Goal: Task Accomplishment & Management: Use online tool/utility

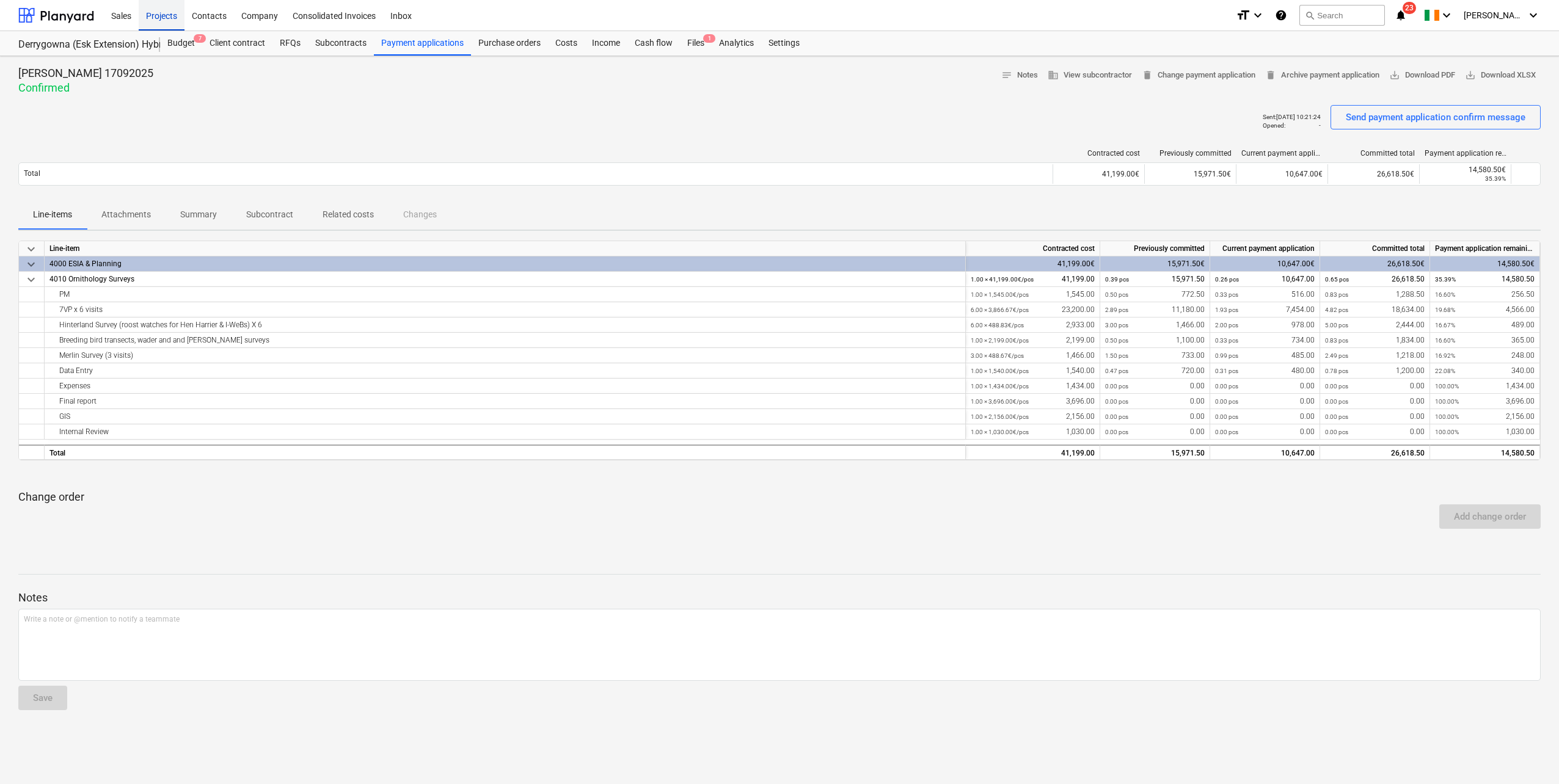
click at [171, 12] on div "Projects" at bounding box center [162, 15] width 46 height 31
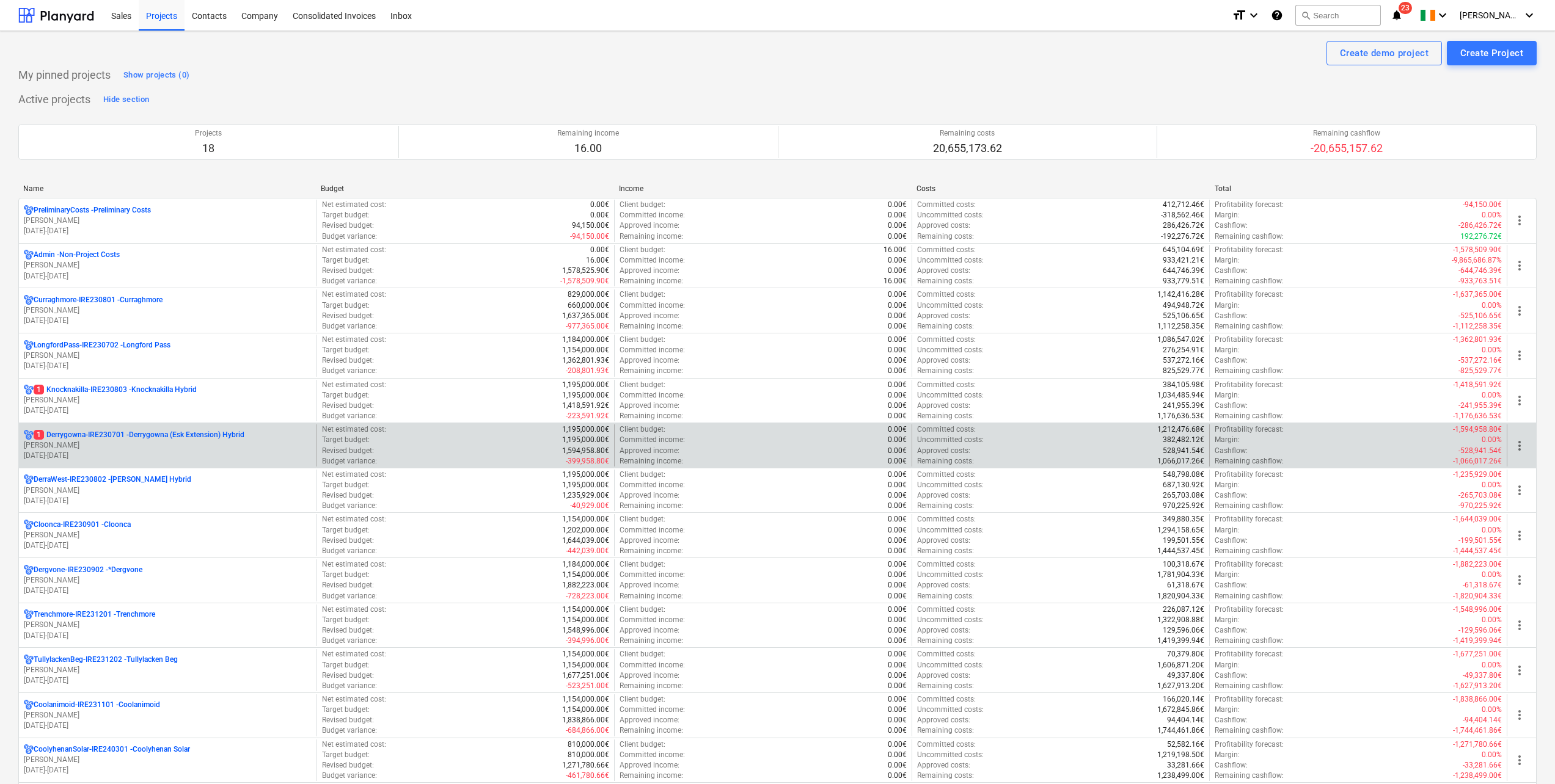
click at [132, 447] on p "[PERSON_NAME]" at bounding box center [168, 445] width 288 height 10
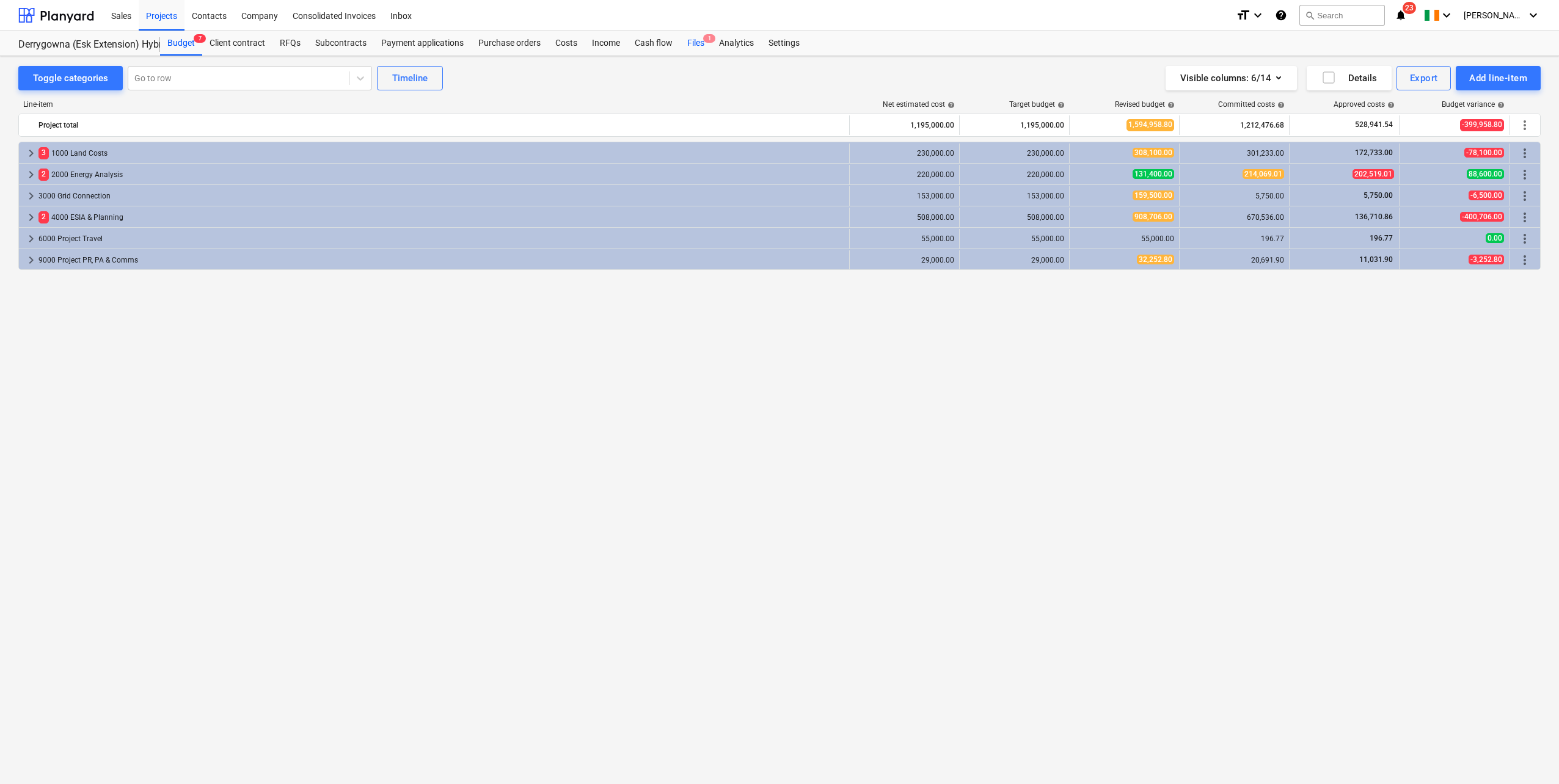
click at [684, 40] on div "Files 1" at bounding box center [696, 44] width 32 height 25
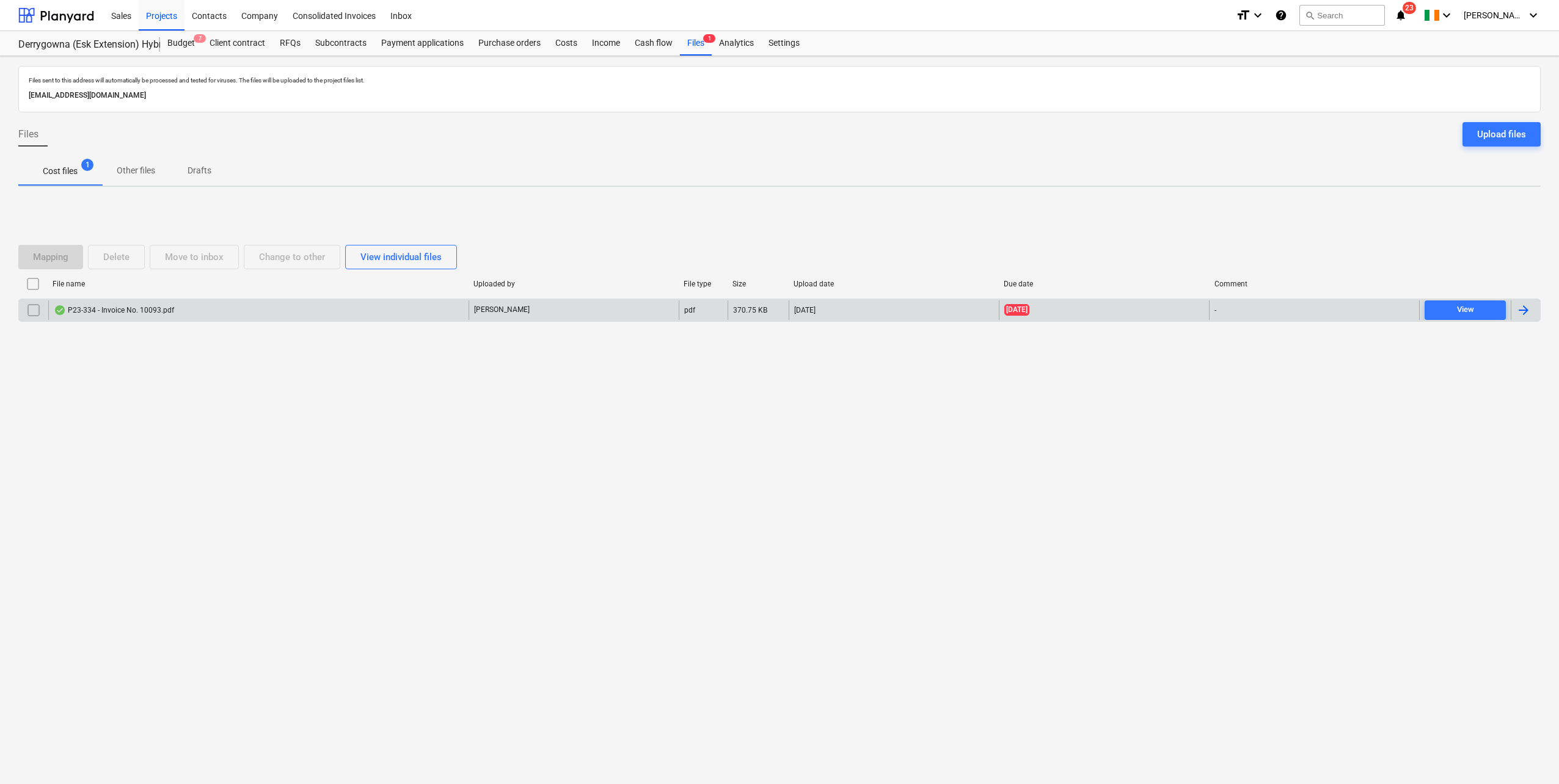
click at [128, 312] on div "P23-334 - Invoice No. 10093.pdf" at bounding box center [114, 310] width 120 height 10
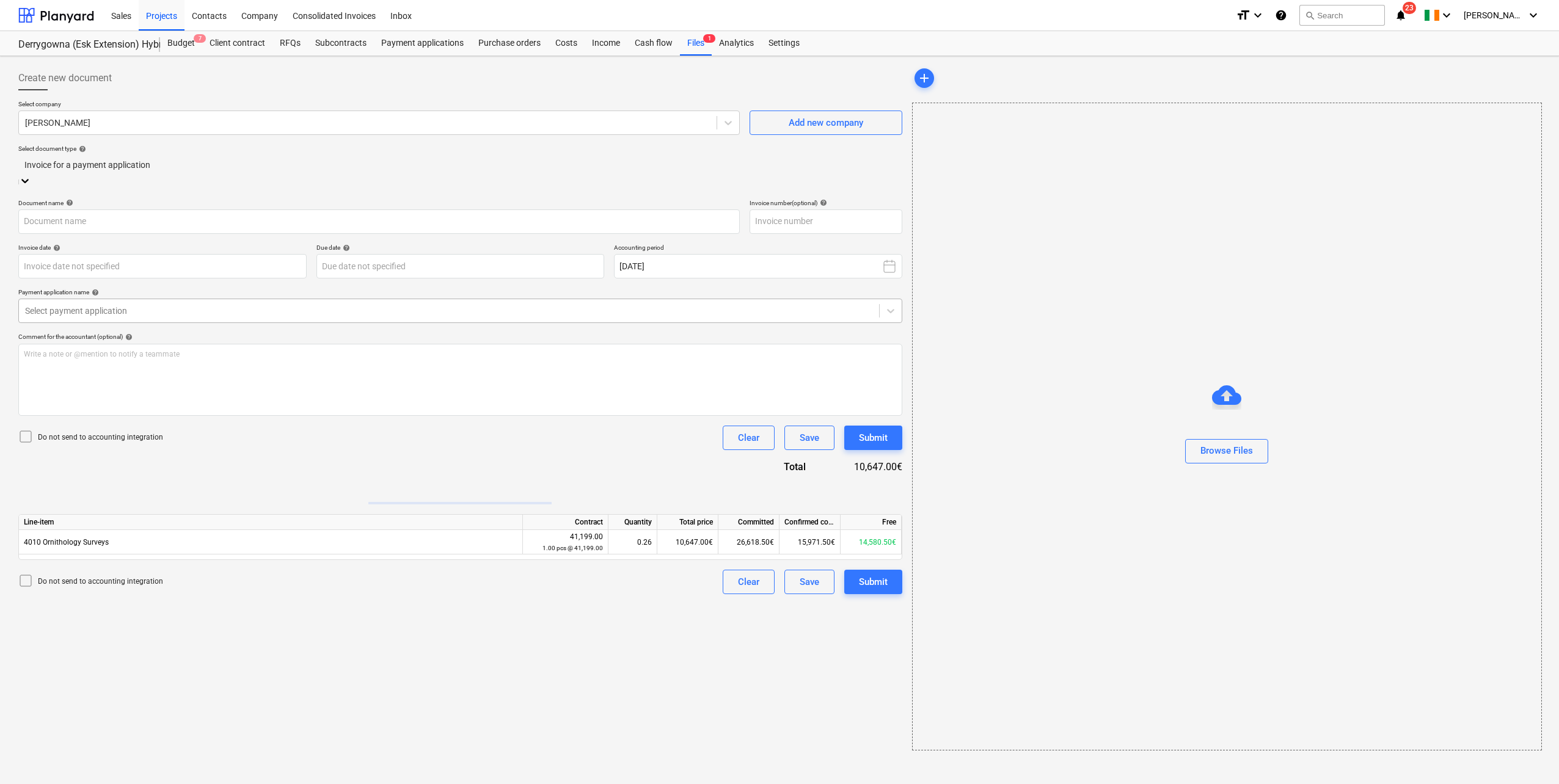
type input "SIN0010093"
type input "[DATE]"
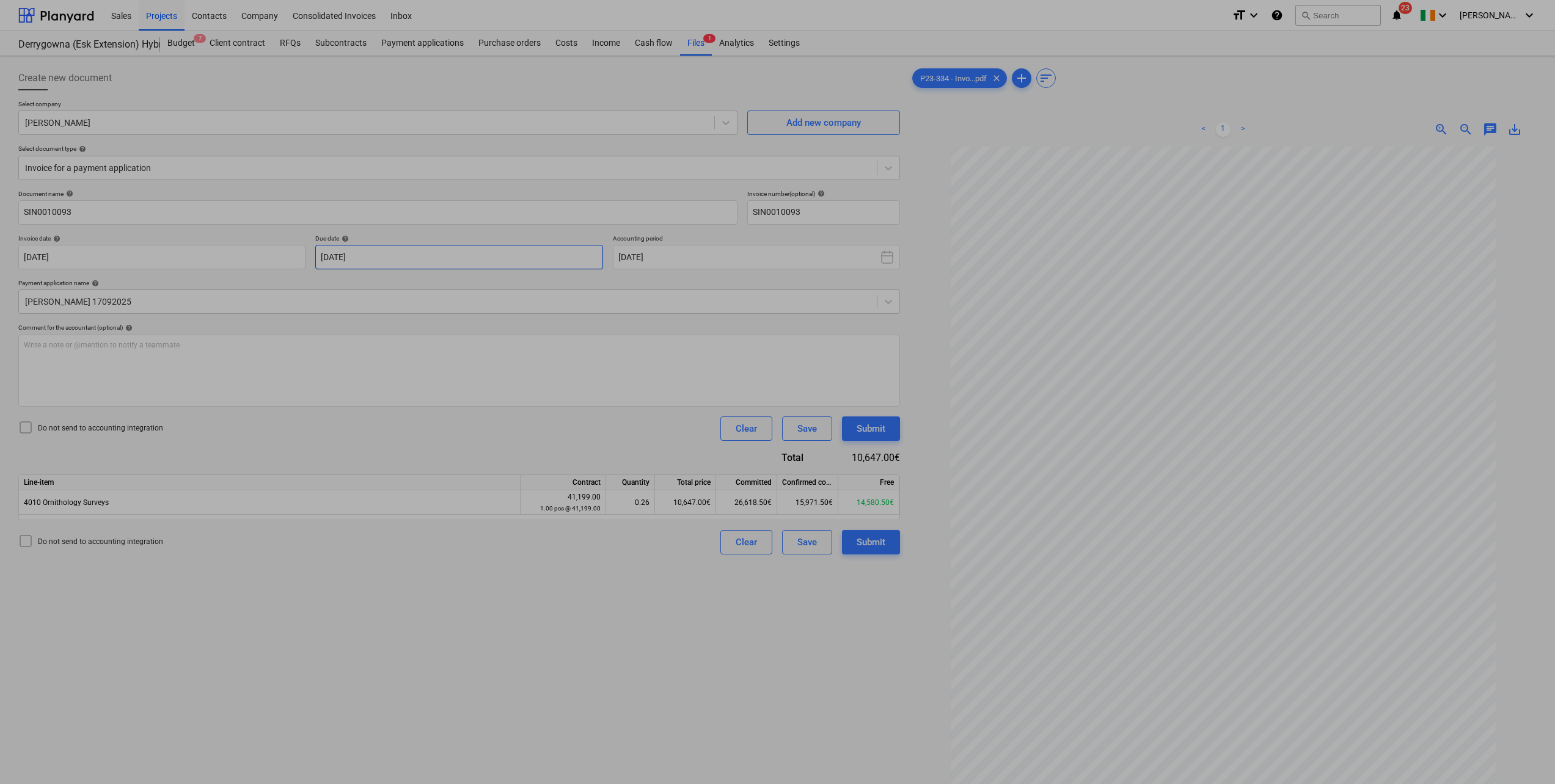
click at [407, 253] on body "Sales Projects Contacts Company Consolidated Invoices Inbox format_size keyboar…" at bounding box center [778, 392] width 1555 height 784
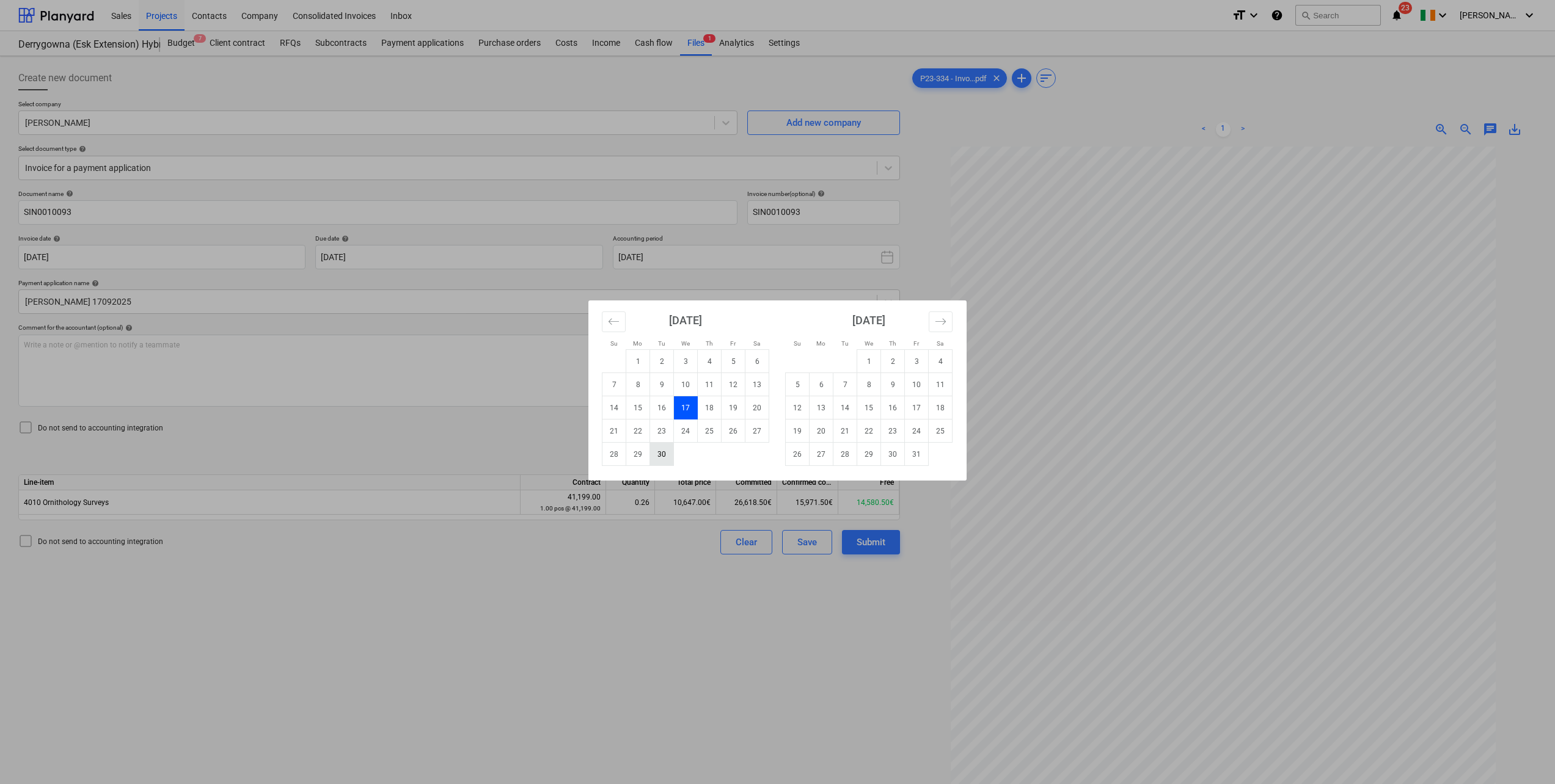
click at [661, 453] on td "30" at bounding box center [662, 455] width 24 height 23
type input "[DATE]"
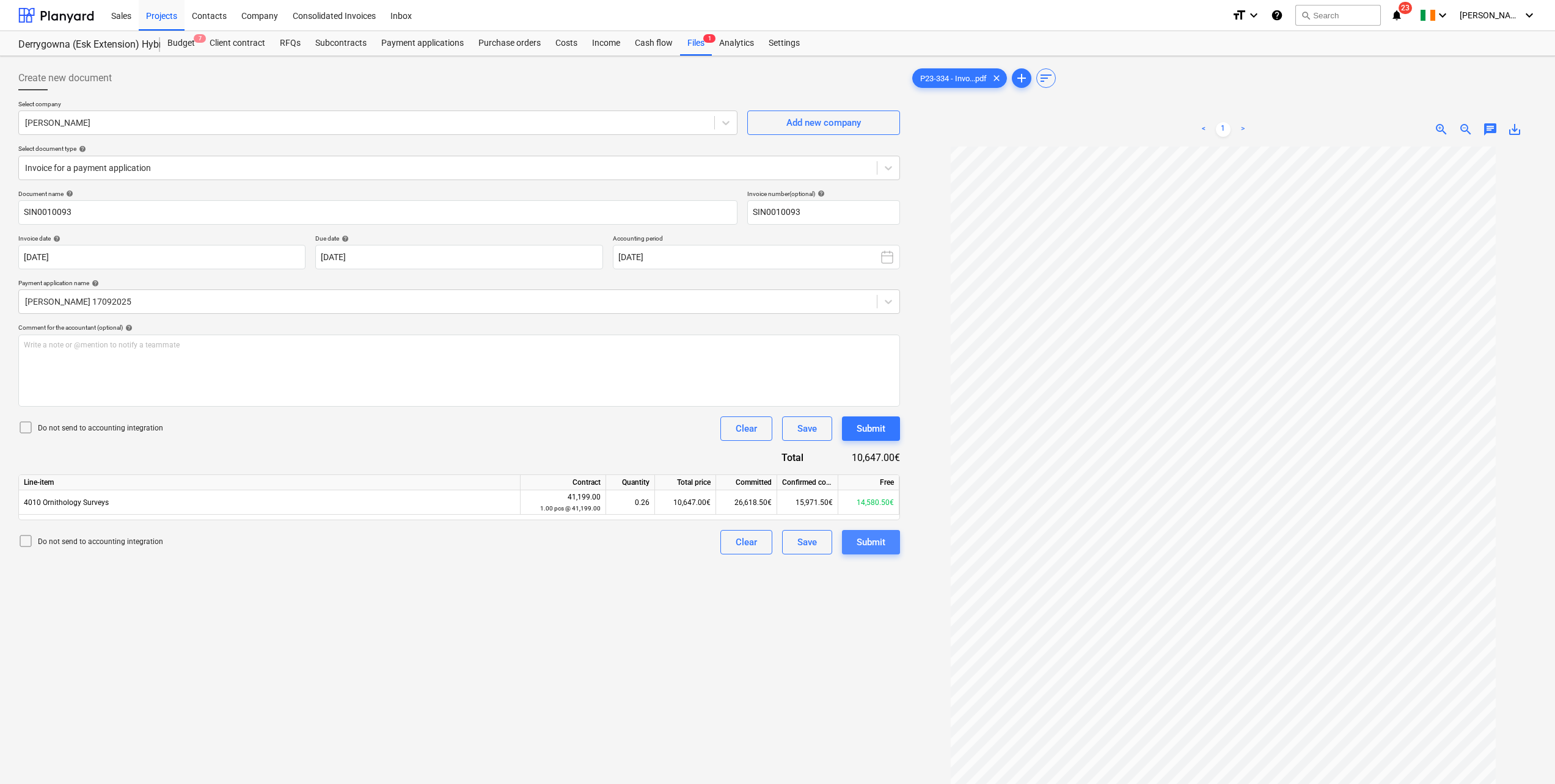
click at [859, 541] on div "Submit" at bounding box center [870, 543] width 29 height 16
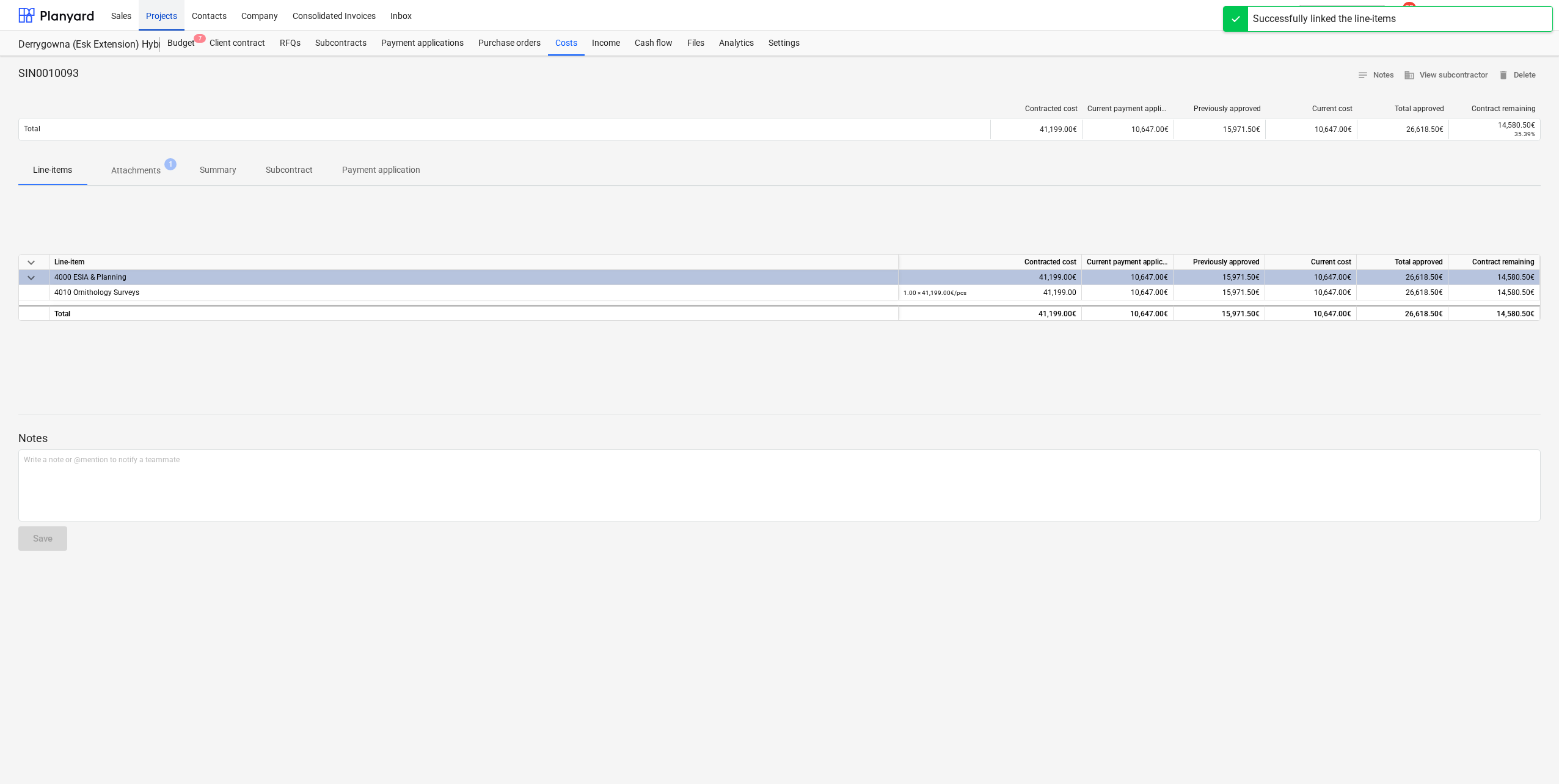
click at [167, 15] on div "Projects" at bounding box center [162, 15] width 46 height 31
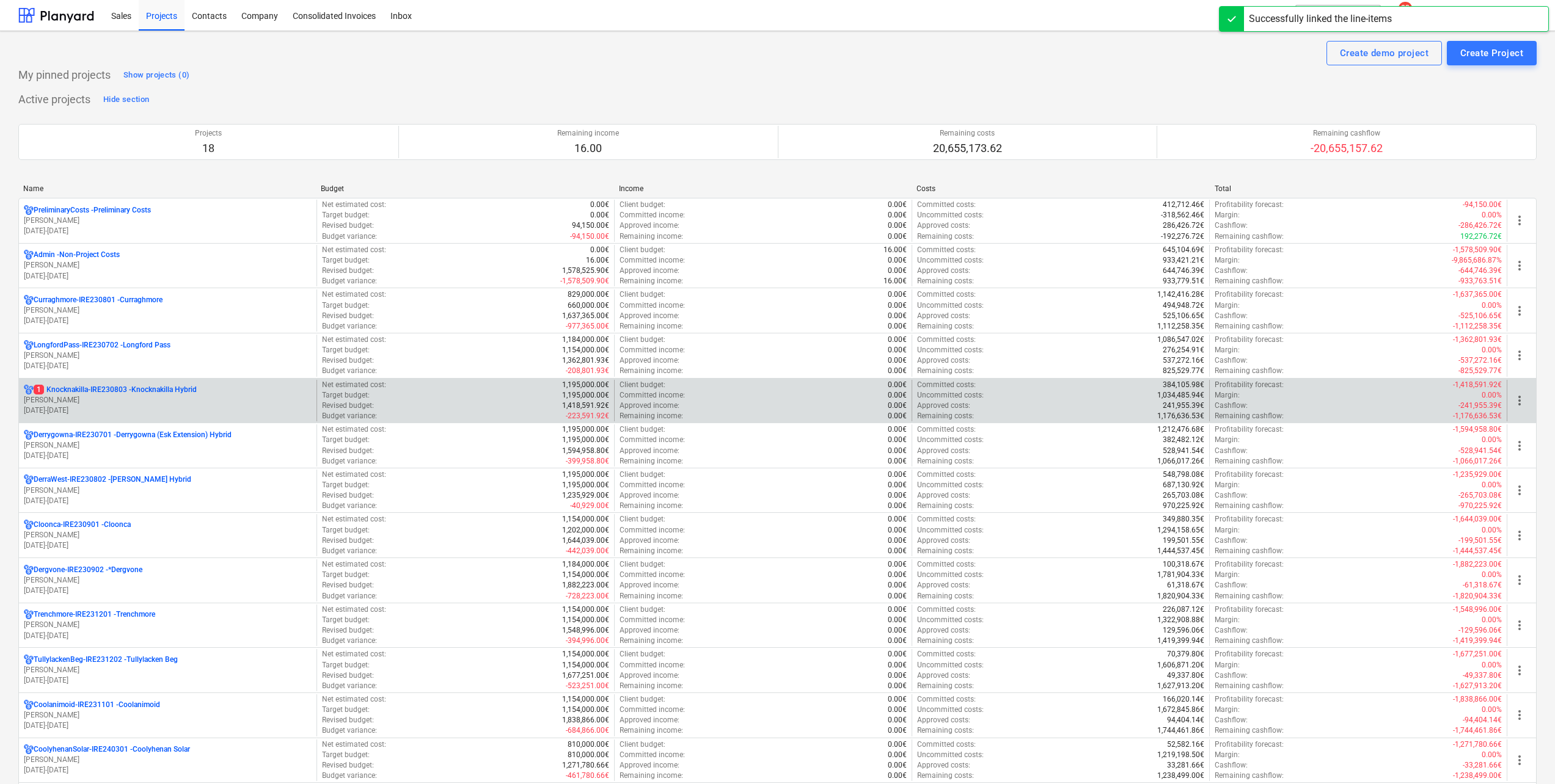
click at [91, 400] on p "[PERSON_NAME]" at bounding box center [168, 400] width 288 height 10
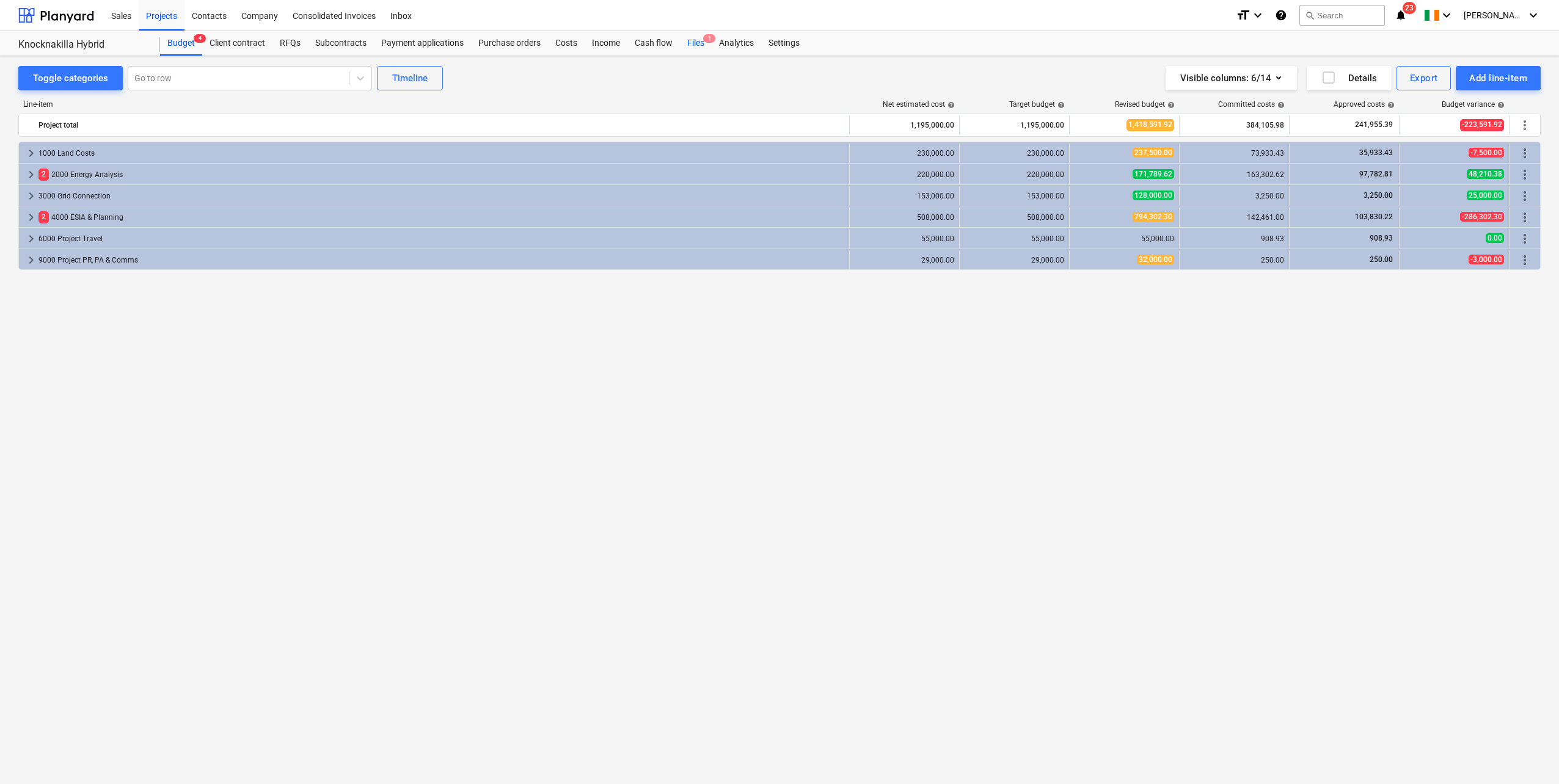
click at [694, 39] on div "Files 1" at bounding box center [696, 44] width 32 height 25
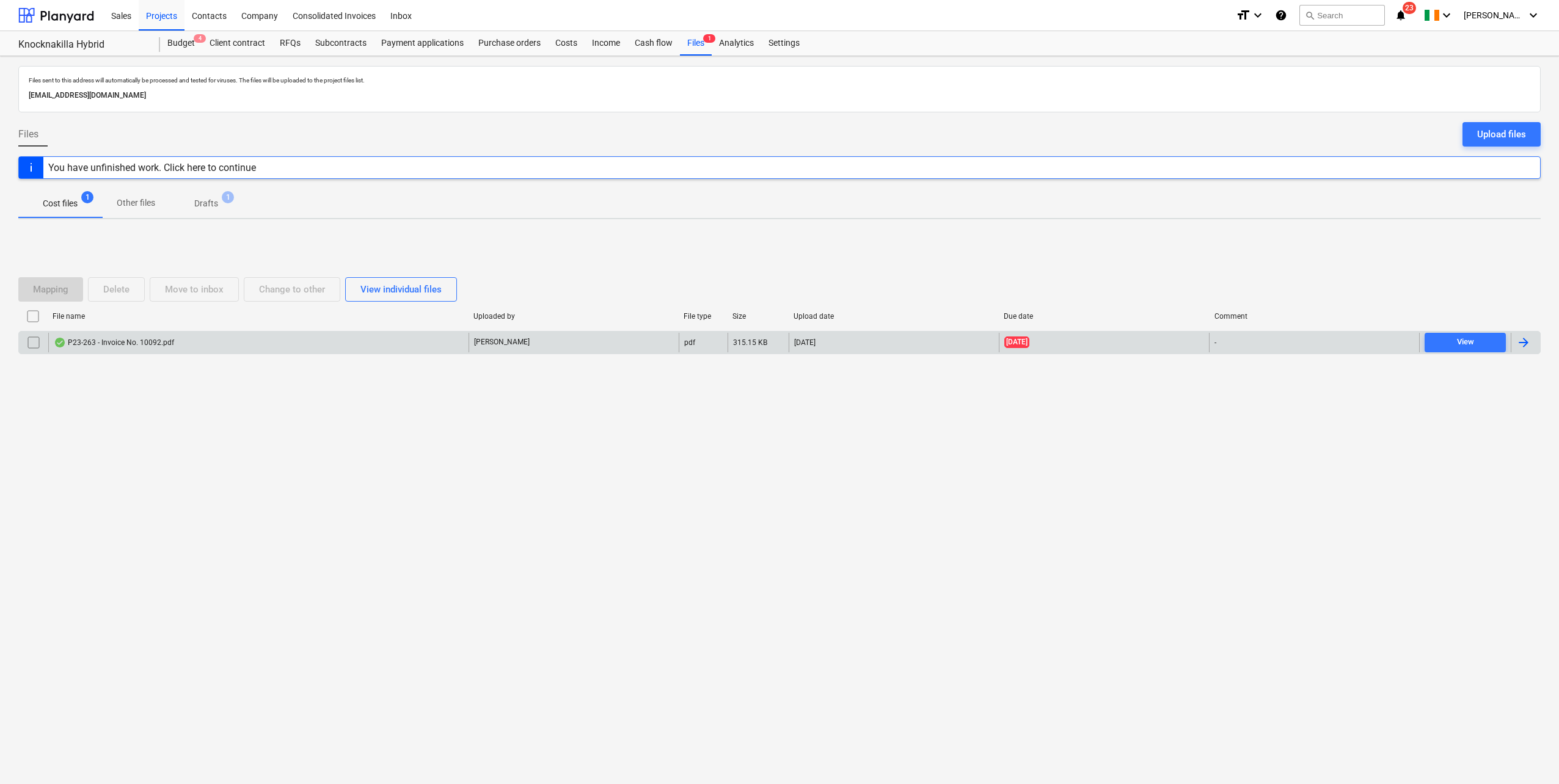
click at [103, 351] on div "P23-263 - Invoice No. 10092.pdf" at bounding box center [259, 343] width 420 height 20
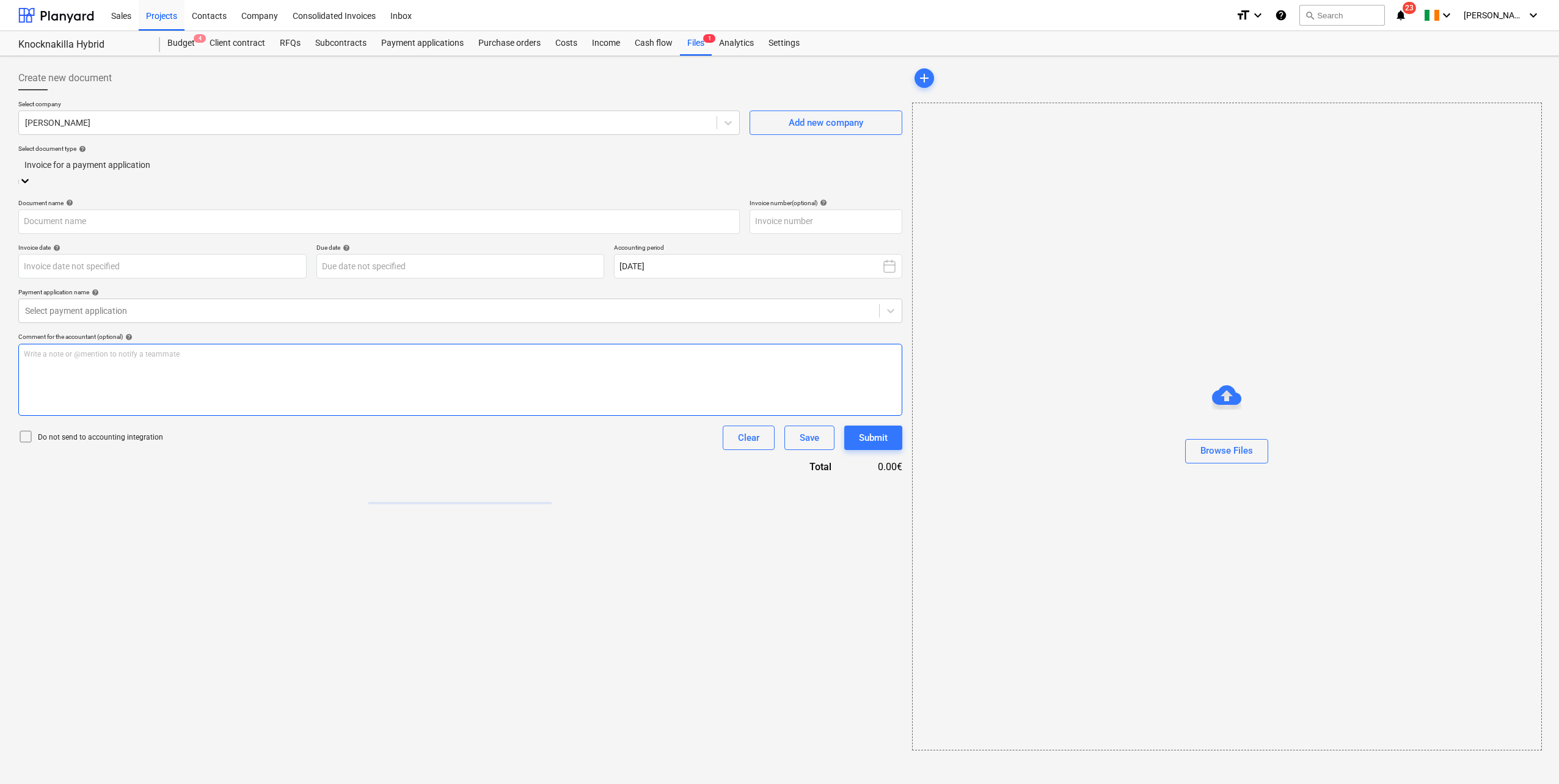
type input "SIN0010092"
type input "[DATE]"
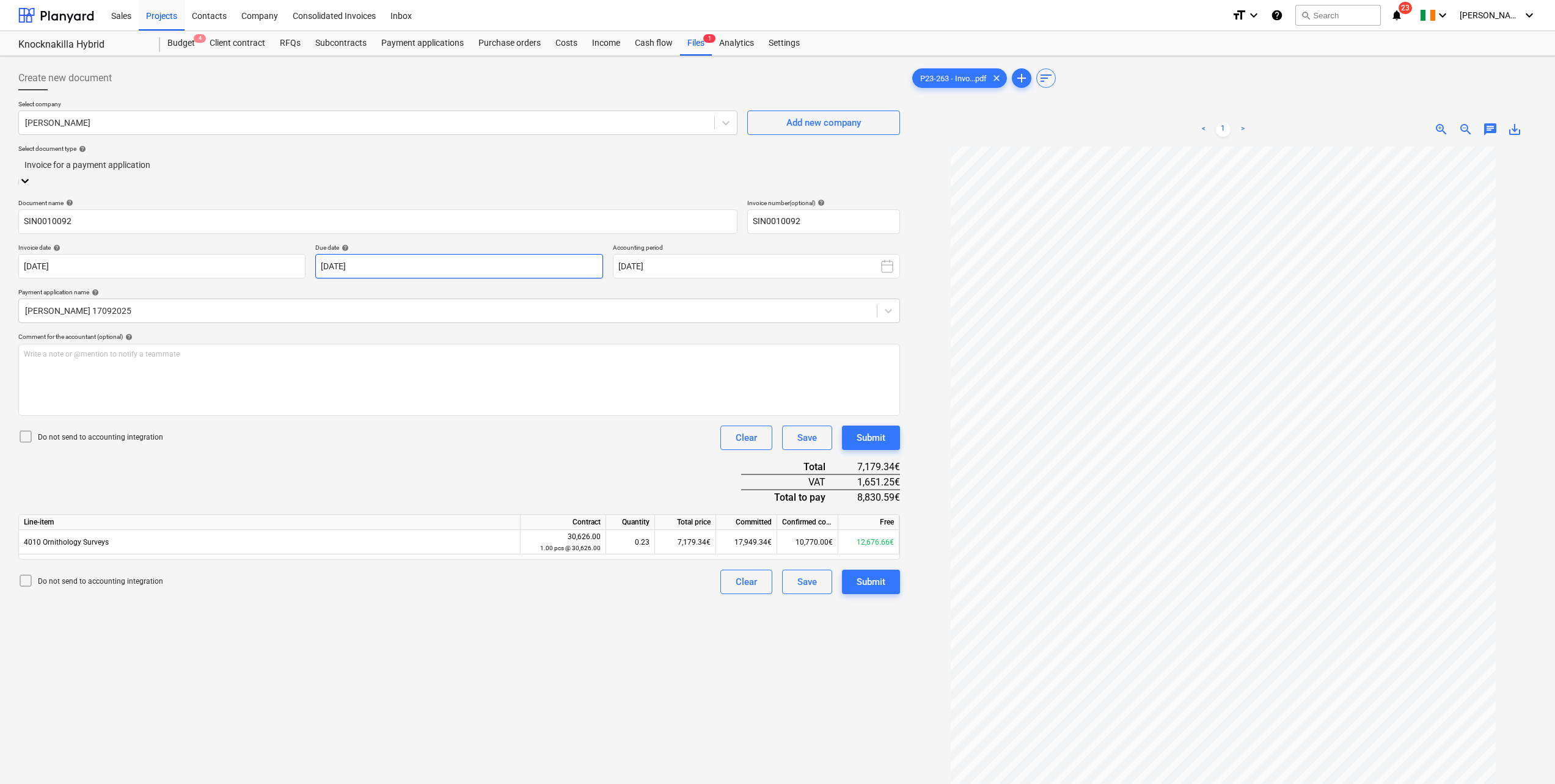
click at [497, 260] on body "Sales Projects Contacts Company Consolidated Invoices Inbox format_size keyboar…" at bounding box center [778, 392] width 1555 height 784
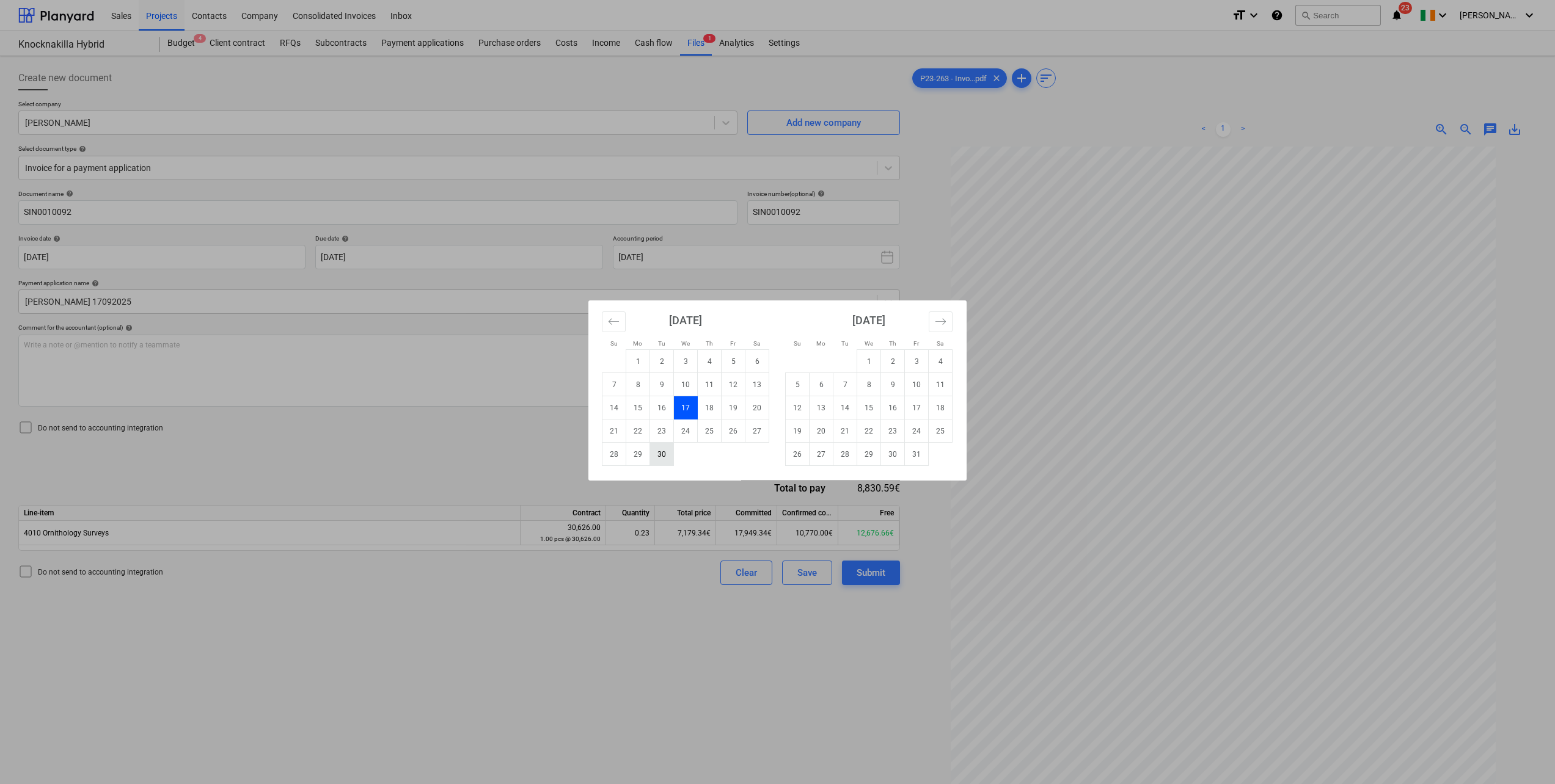
click at [661, 455] on td "30" at bounding box center [662, 455] width 24 height 23
type input "[DATE]"
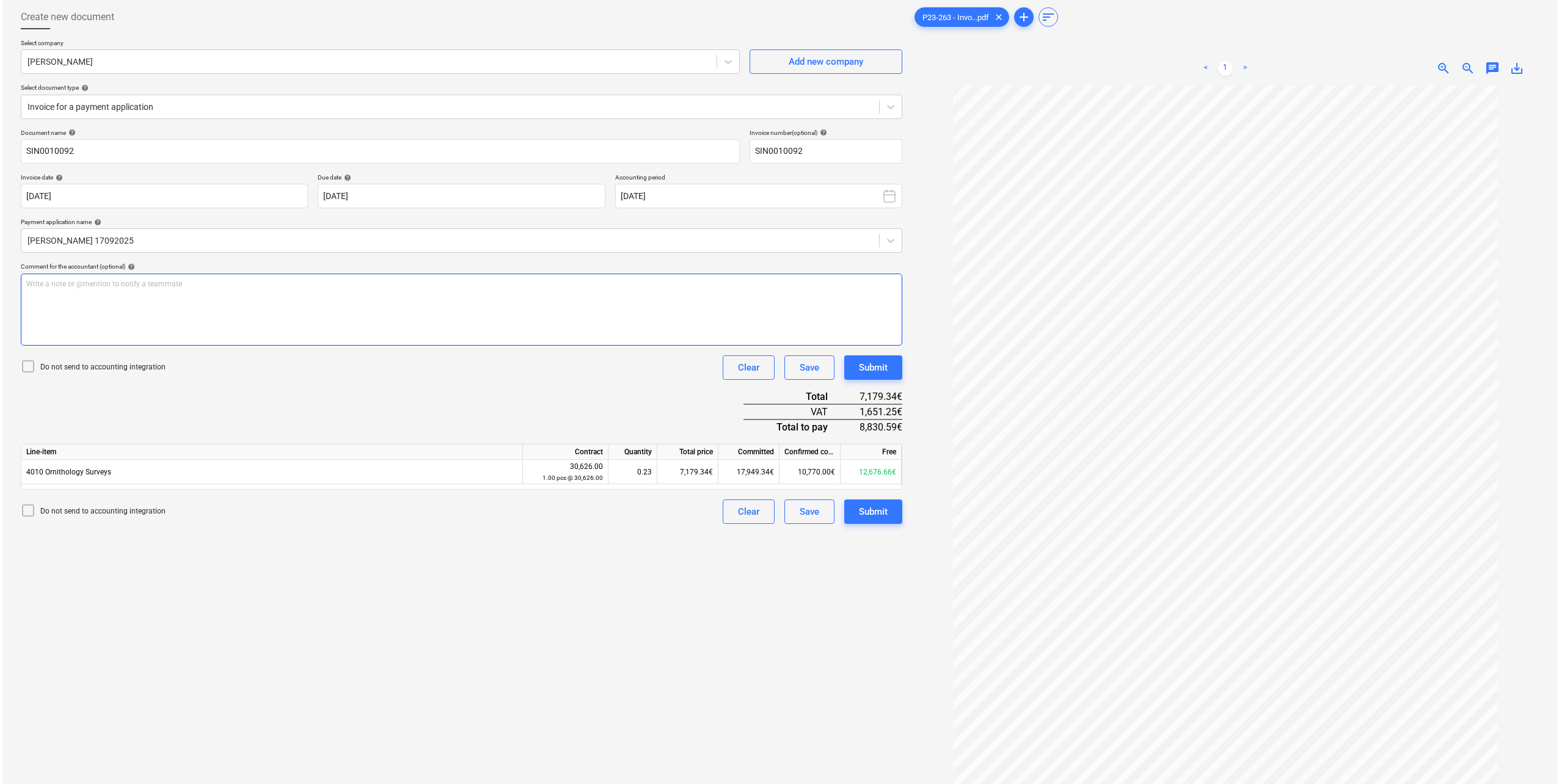
scroll to position [122, 0]
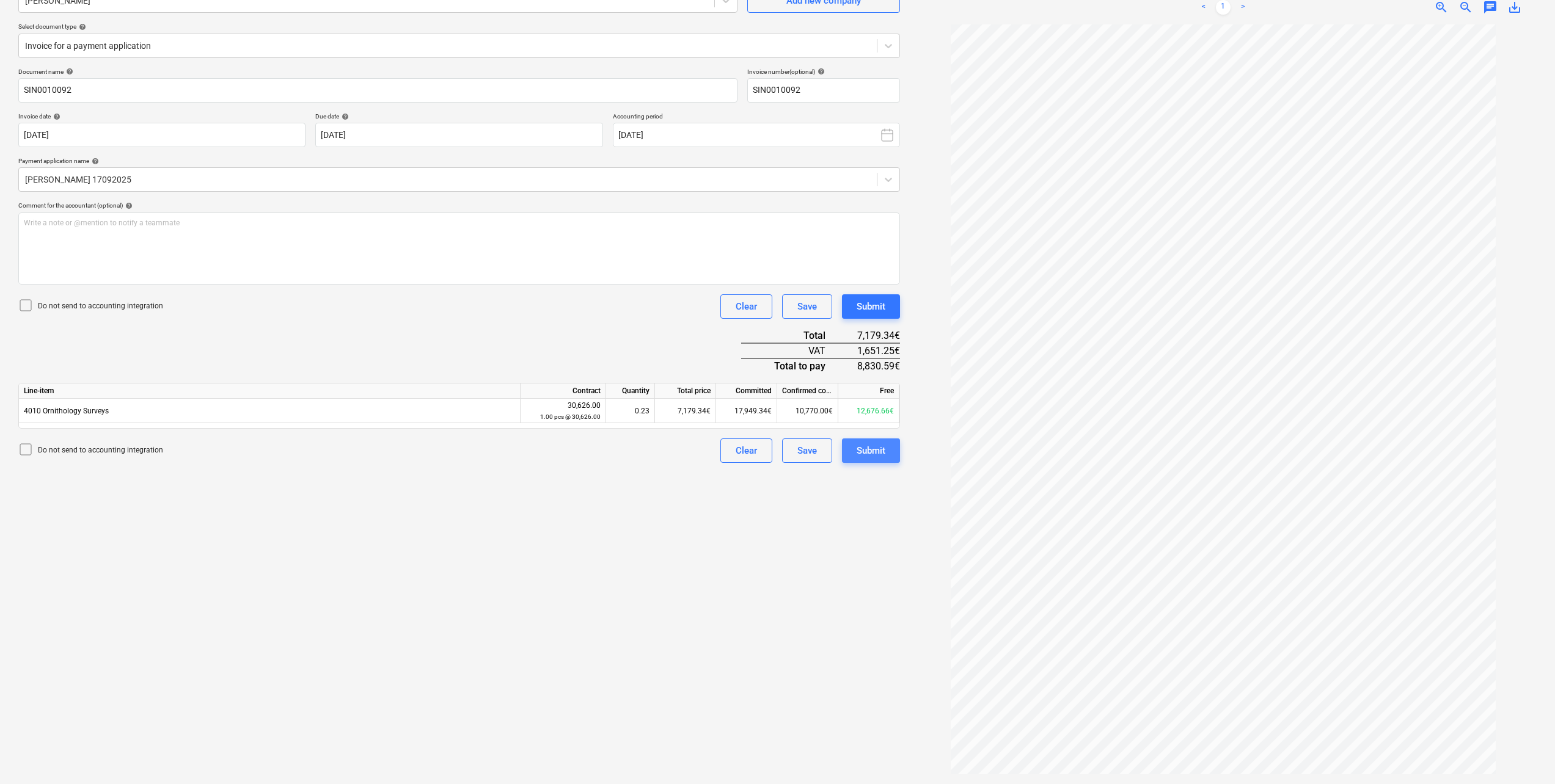
click at [871, 459] on button "Submit" at bounding box center [871, 451] width 58 height 25
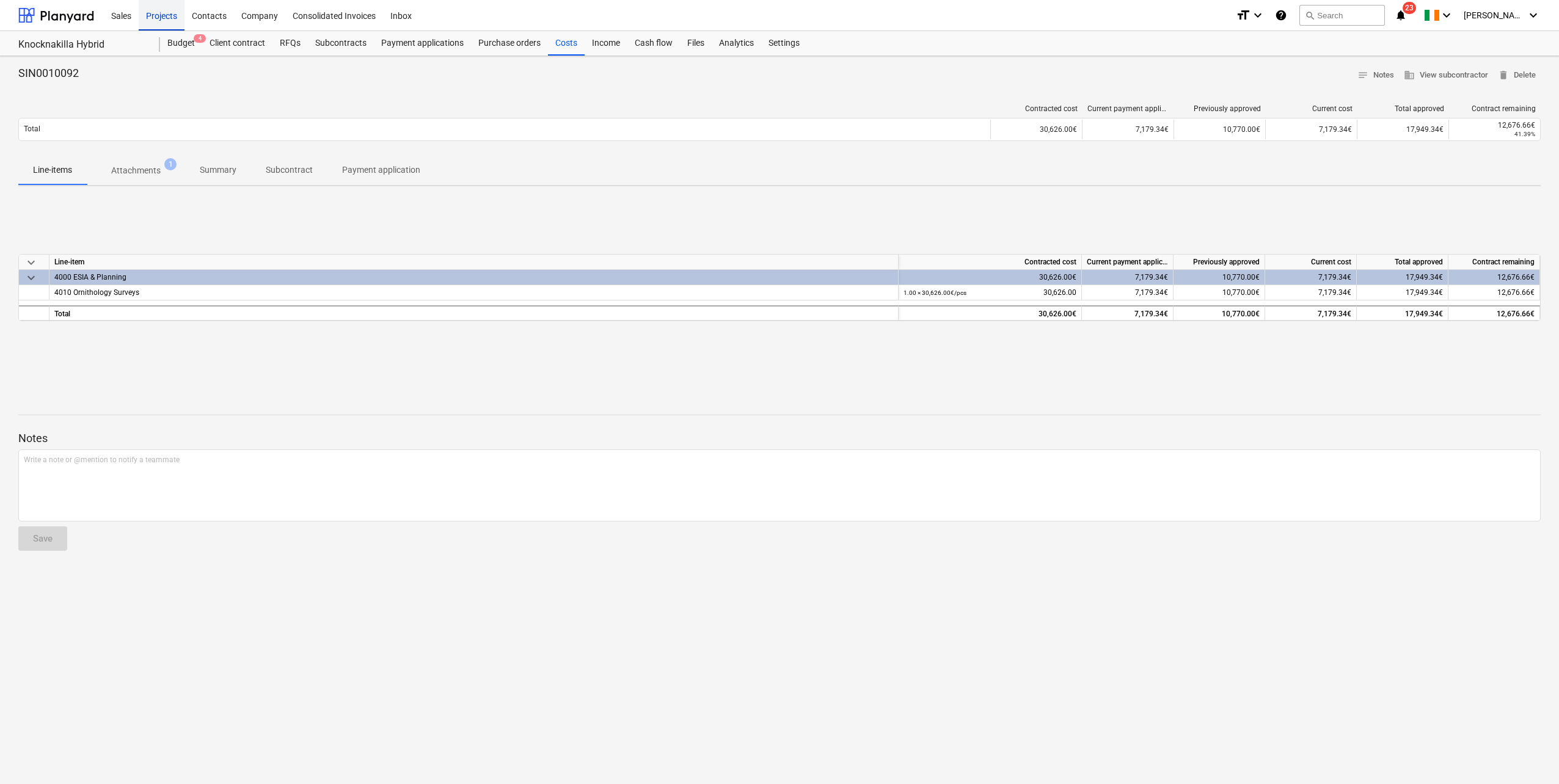
drag, startPoint x: 147, startPoint y: 13, endPoint x: 147, endPoint y: 23, distance: 10.0
click at [147, 13] on div "Projects" at bounding box center [162, 15] width 46 height 31
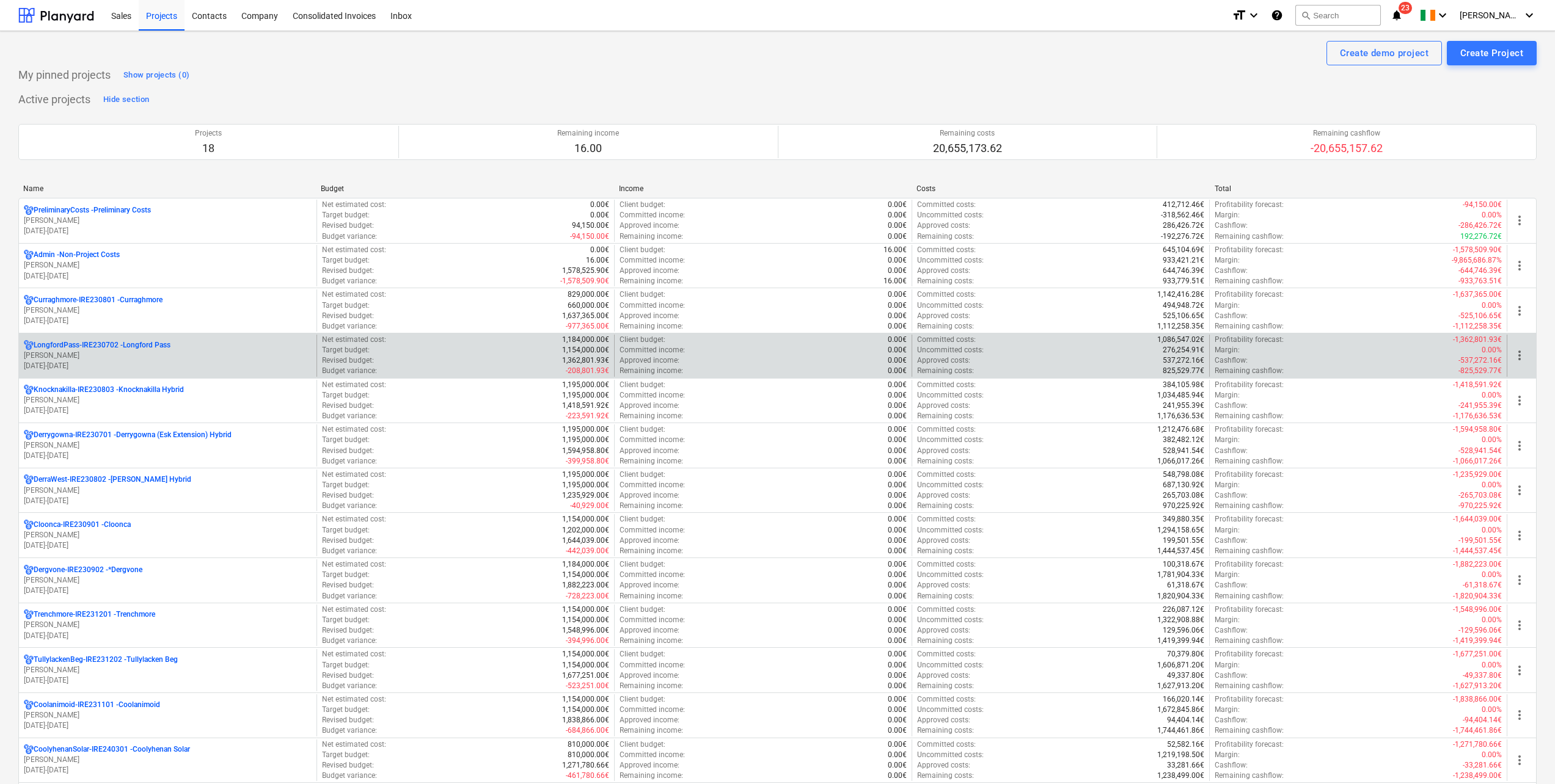
click at [144, 341] on p "LongfordPass-IRE230702 - [GEOGRAPHIC_DATA]" at bounding box center [102, 345] width 137 height 10
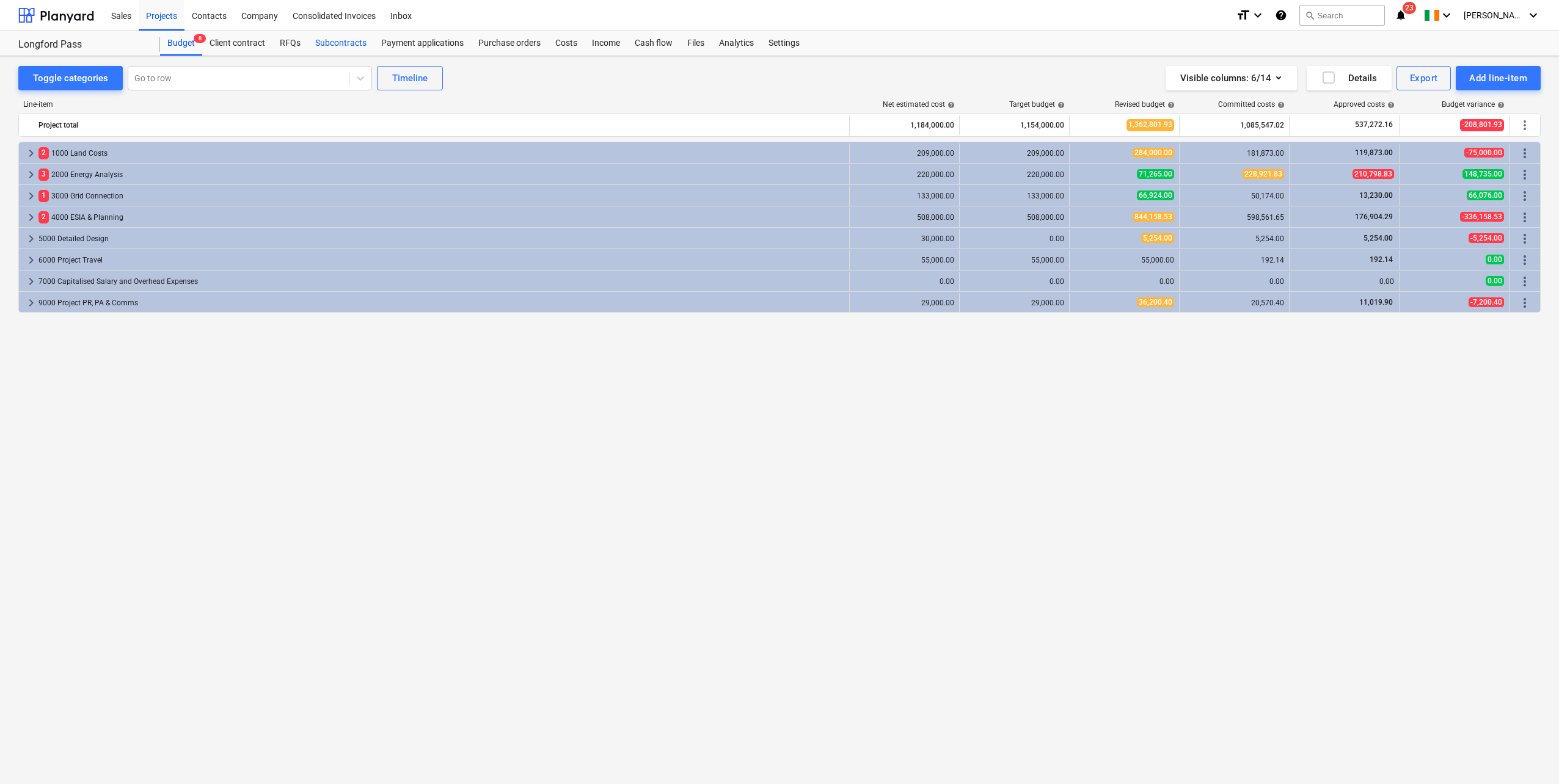
click at [334, 42] on div "Subcontracts" at bounding box center [340, 44] width 66 height 25
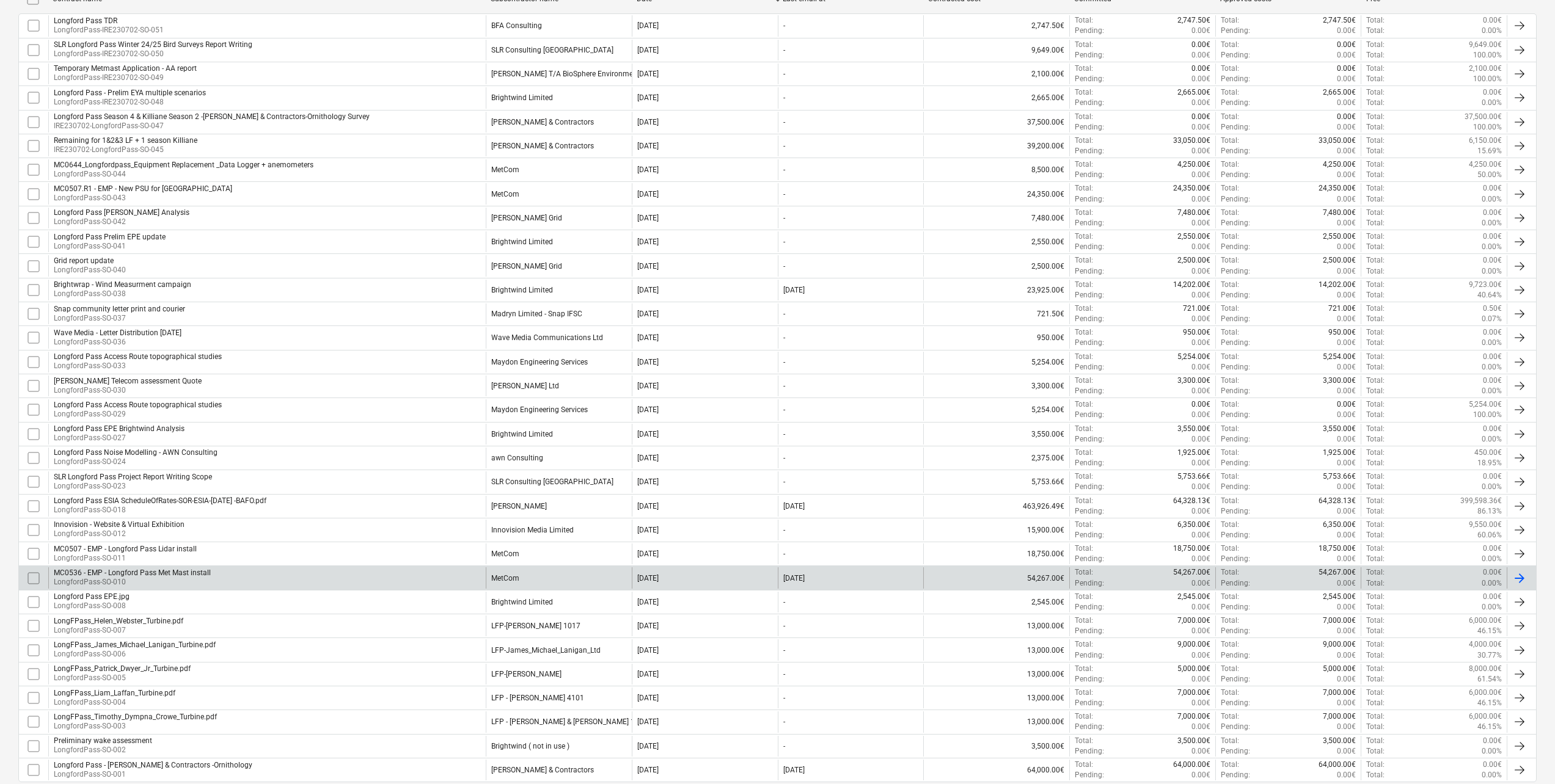
scroll to position [372, 0]
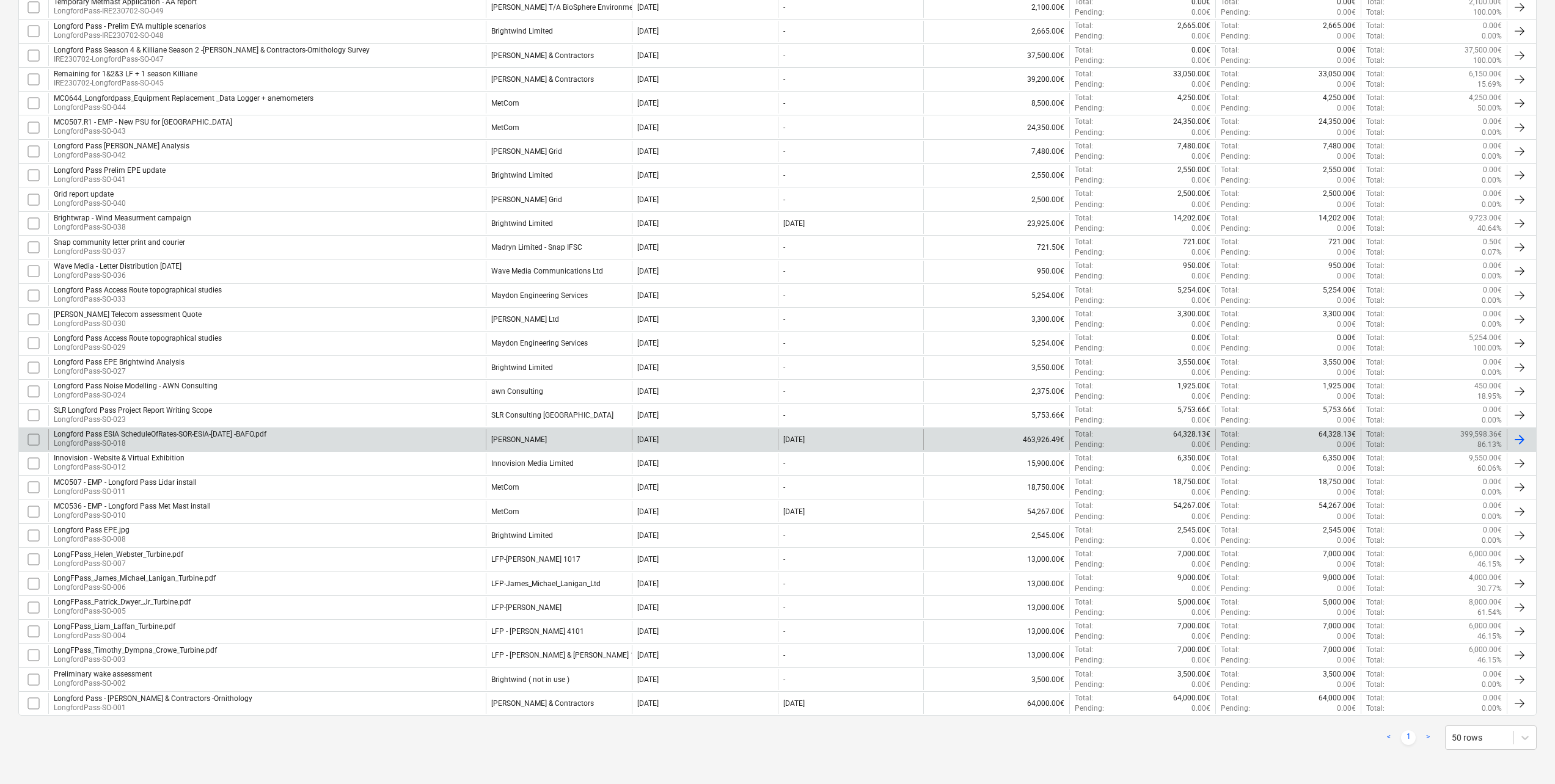
click at [205, 434] on div "Longford Pass ESIA ScheduleOfRates-SOR-ESIA-[DATE] -BAFO.pdf" at bounding box center [160, 434] width 213 height 9
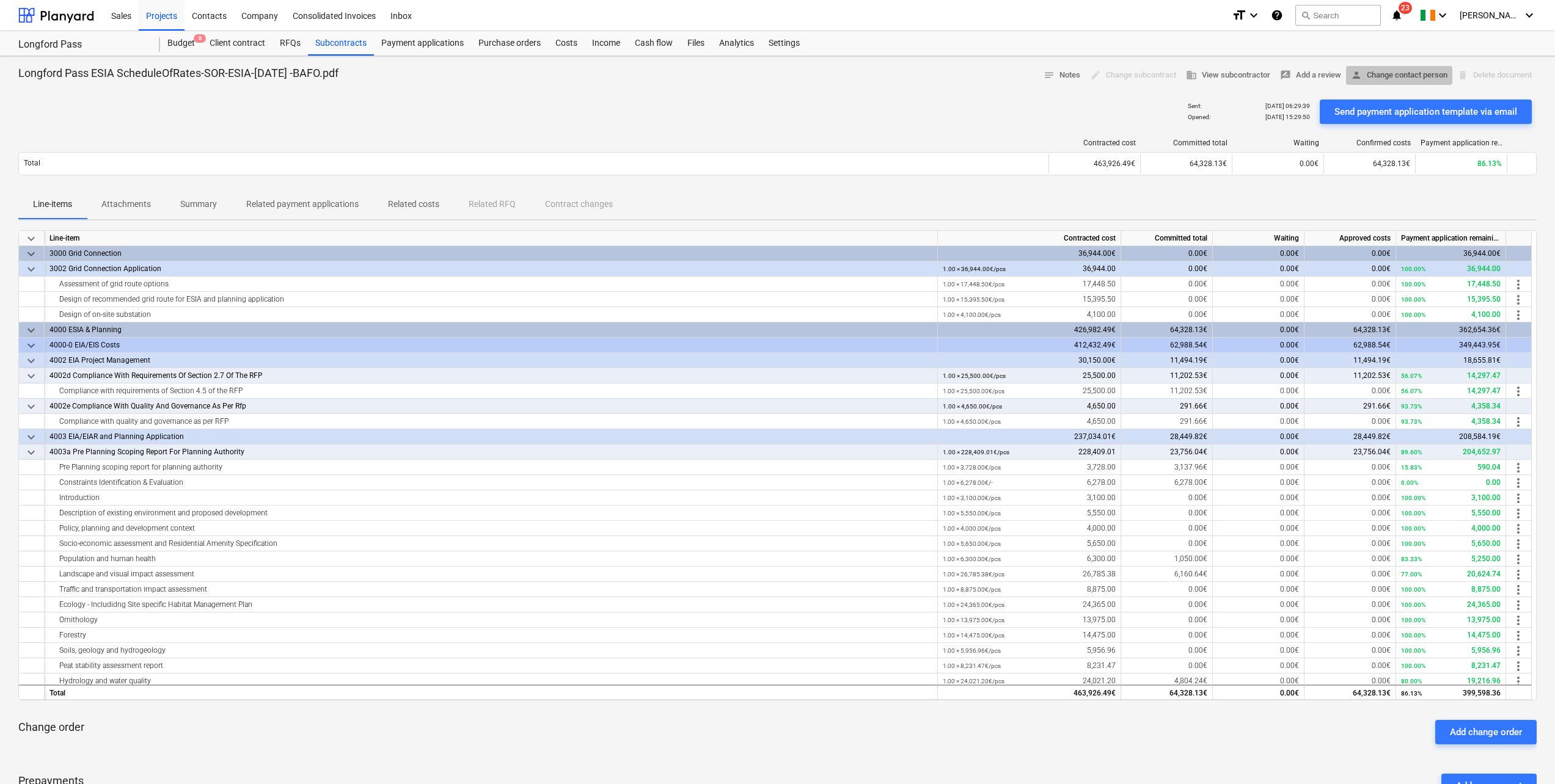
click at [1376, 78] on span "person Change contact person" at bounding box center [1399, 75] width 96 height 14
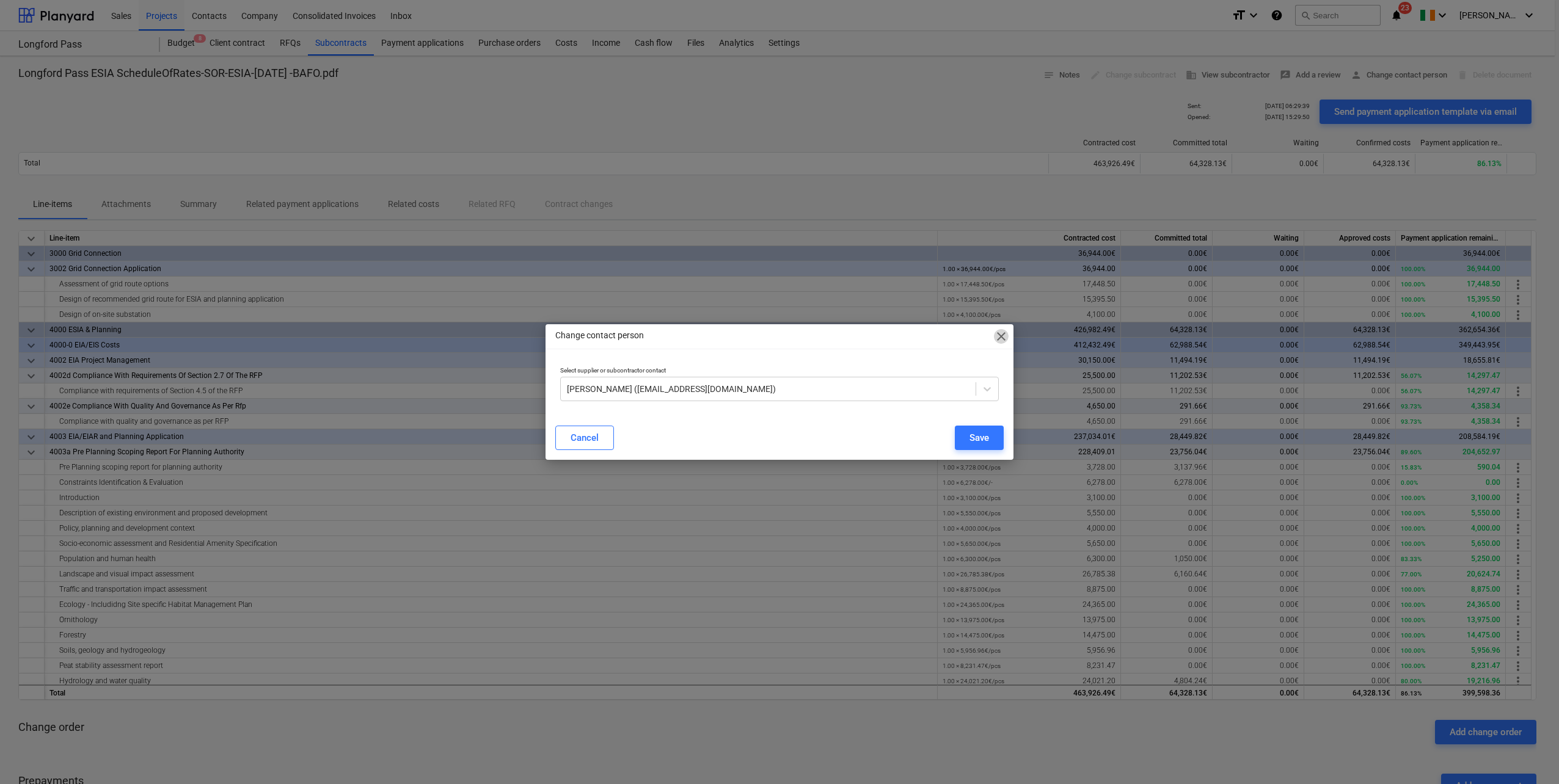
click at [1006, 332] on span "close" at bounding box center [1001, 337] width 15 height 15
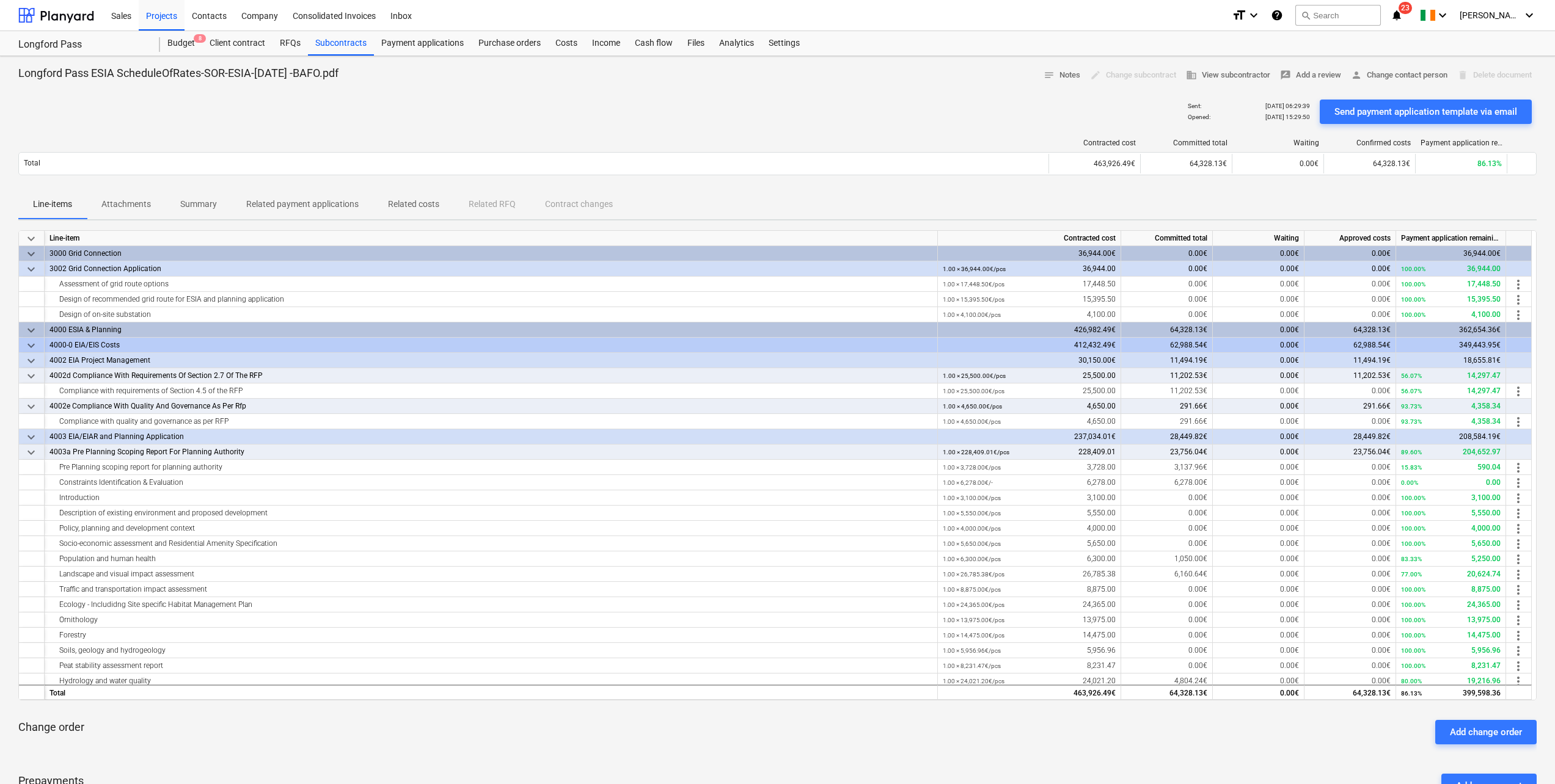
drag, startPoint x: 1362, startPoint y: 107, endPoint x: 1105, endPoint y: 216, distance: 279.2
click at [1253, 223] on div "Longford Pass ESIA ScheduleOfRates-SOR-ESIA-[DATE] -BAFO.pdf notes Notes edit C…" at bounding box center [778, 522] width 1555 height 933
click at [165, 17] on div "Projects" at bounding box center [162, 15] width 46 height 31
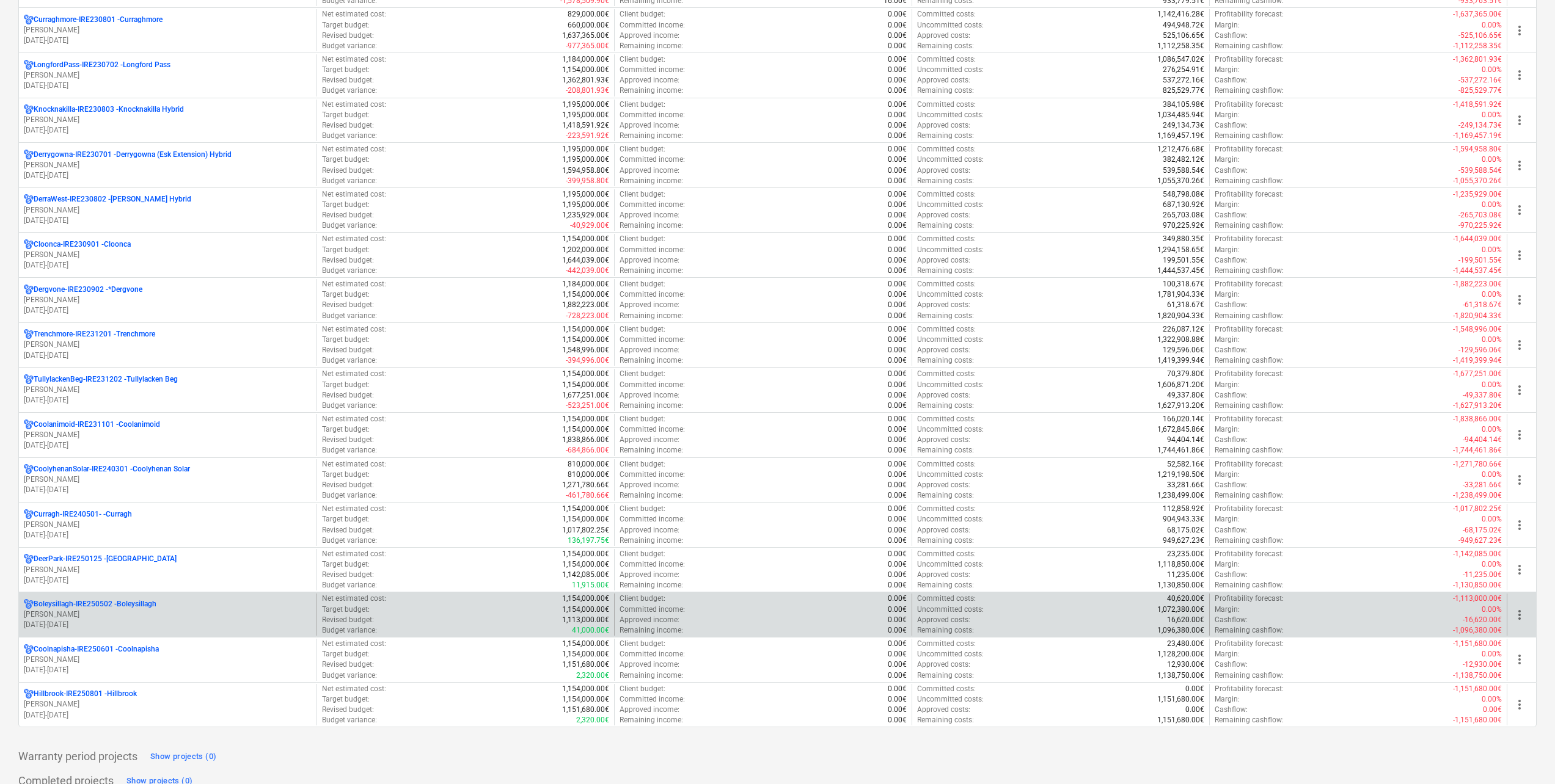
scroll to position [366, 0]
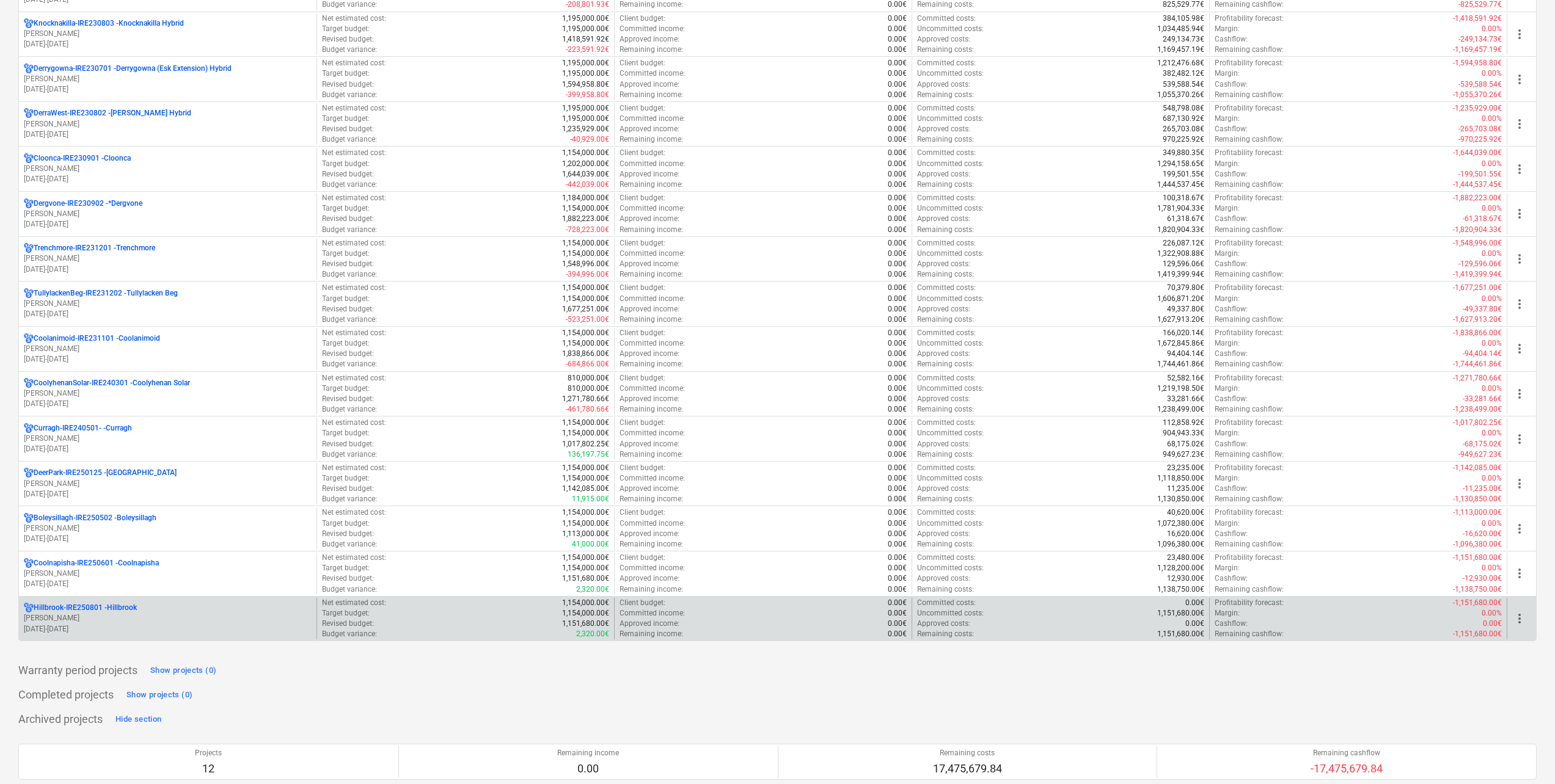
click at [144, 614] on p "[PERSON_NAME]" at bounding box center [168, 618] width 288 height 10
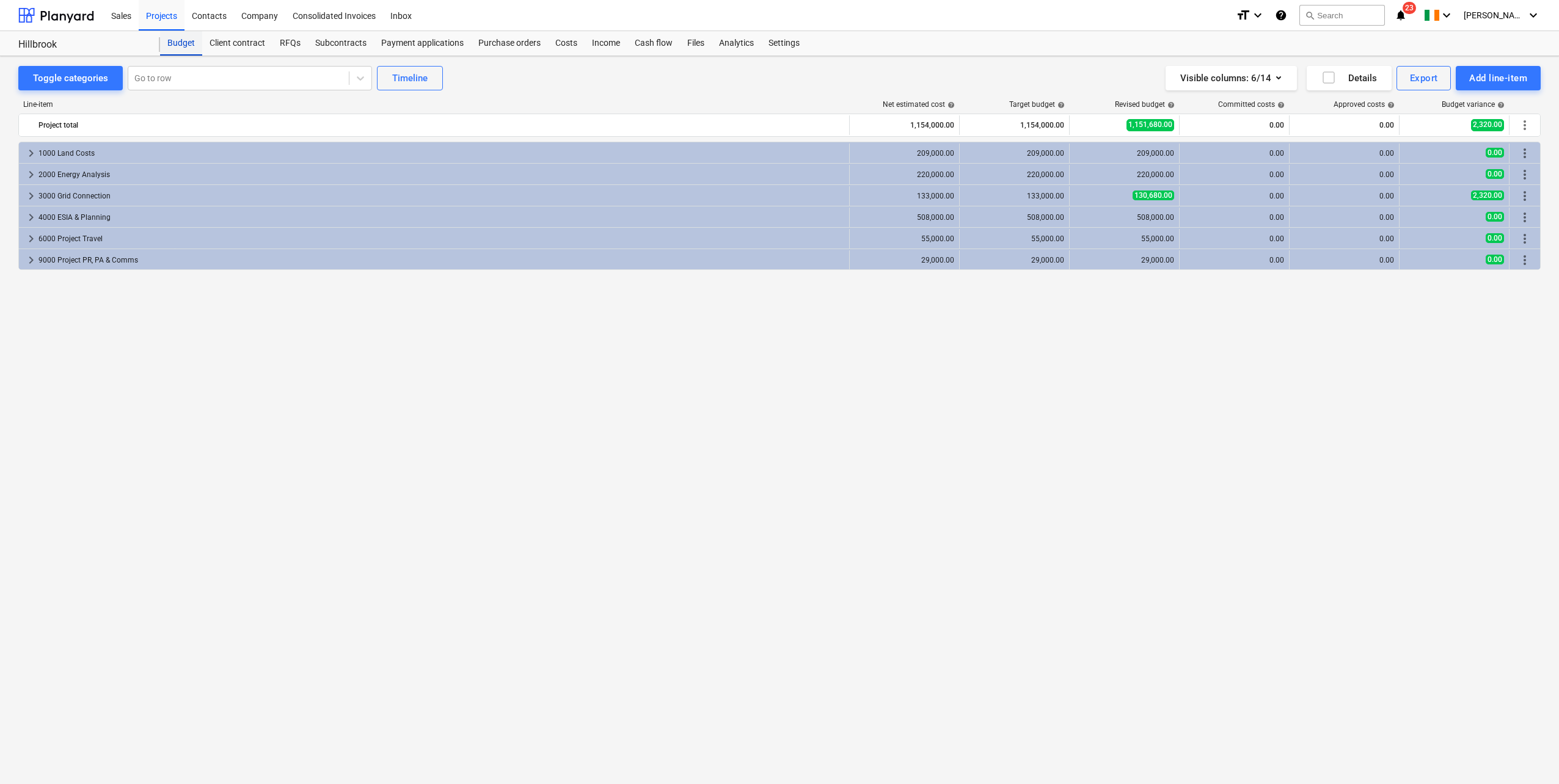
click at [186, 50] on div "Budget" at bounding box center [181, 44] width 42 height 25
click at [184, 42] on div "Budget" at bounding box center [181, 44] width 42 height 25
click at [83, 76] on div "Toggle categories" at bounding box center [71, 78] width 75 height 16
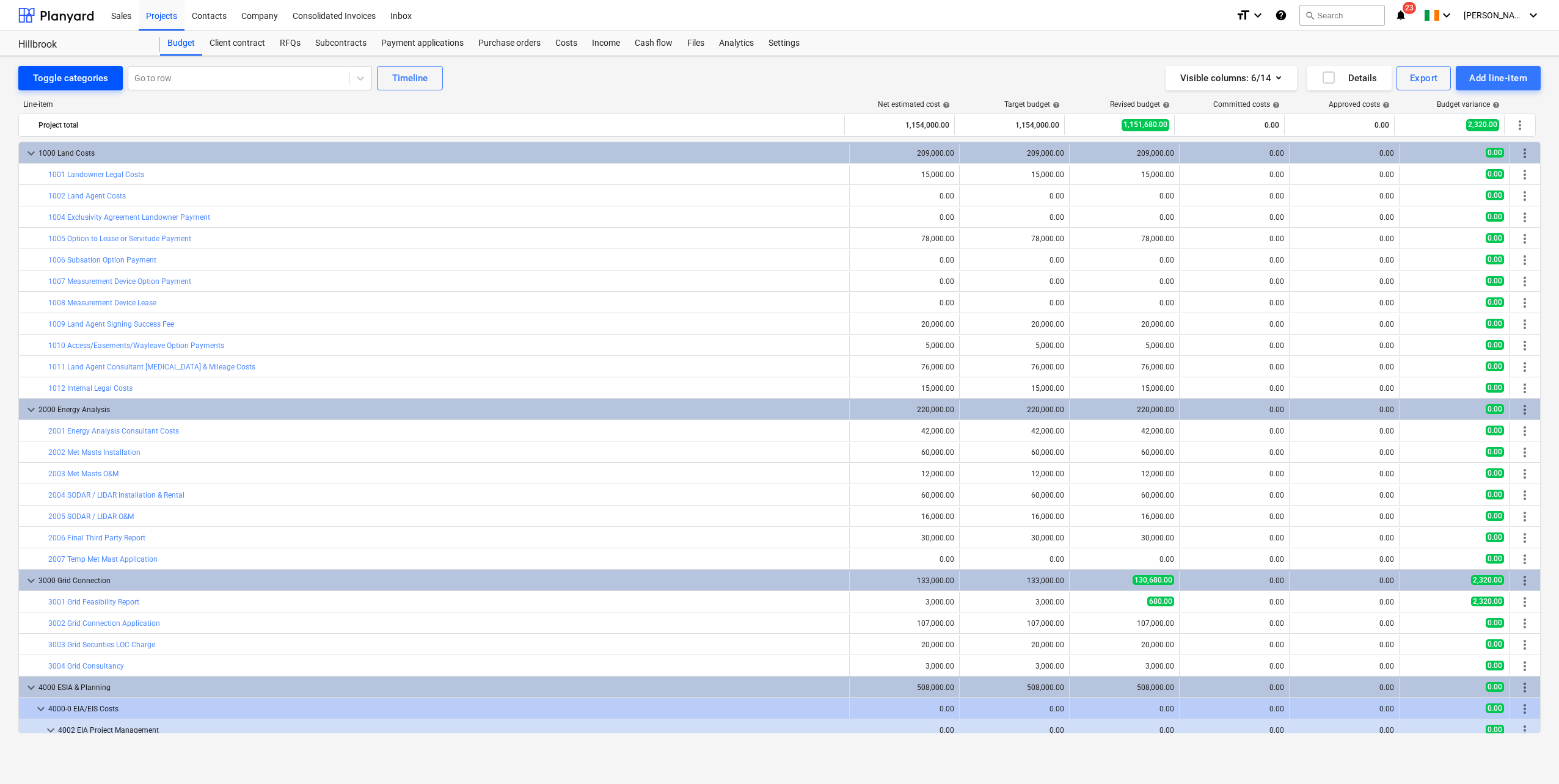
click at [83, 76] on div "Toggle categories" at bounding box center [71, 78] width 75 height 16
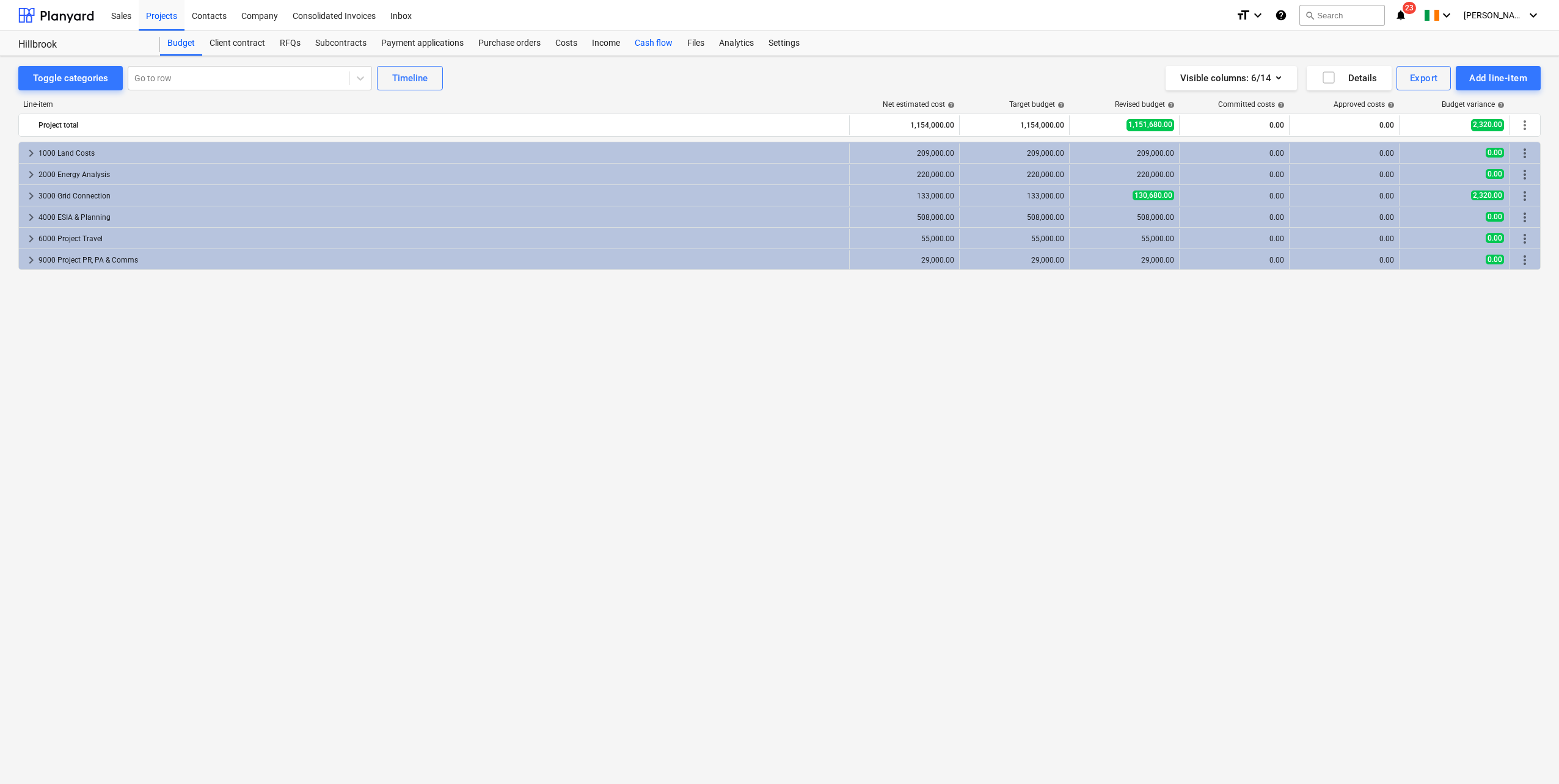
click at [641, 44] on div "Cash flow" at bounding box center [653, 44] width 52 height 25
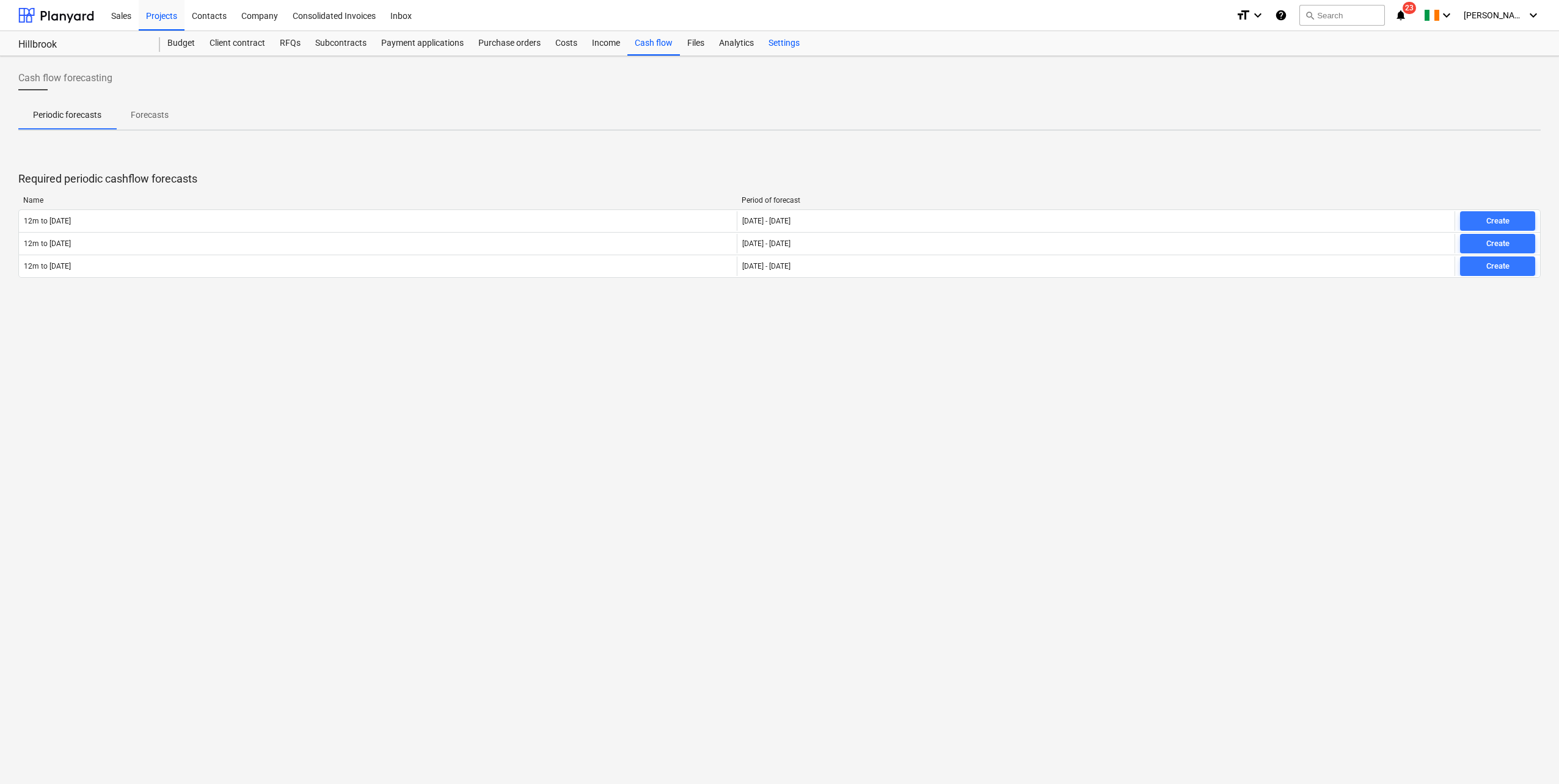
click at [771, 45] on div "Settings" at bounding box center [783, 44] width 46 height 25
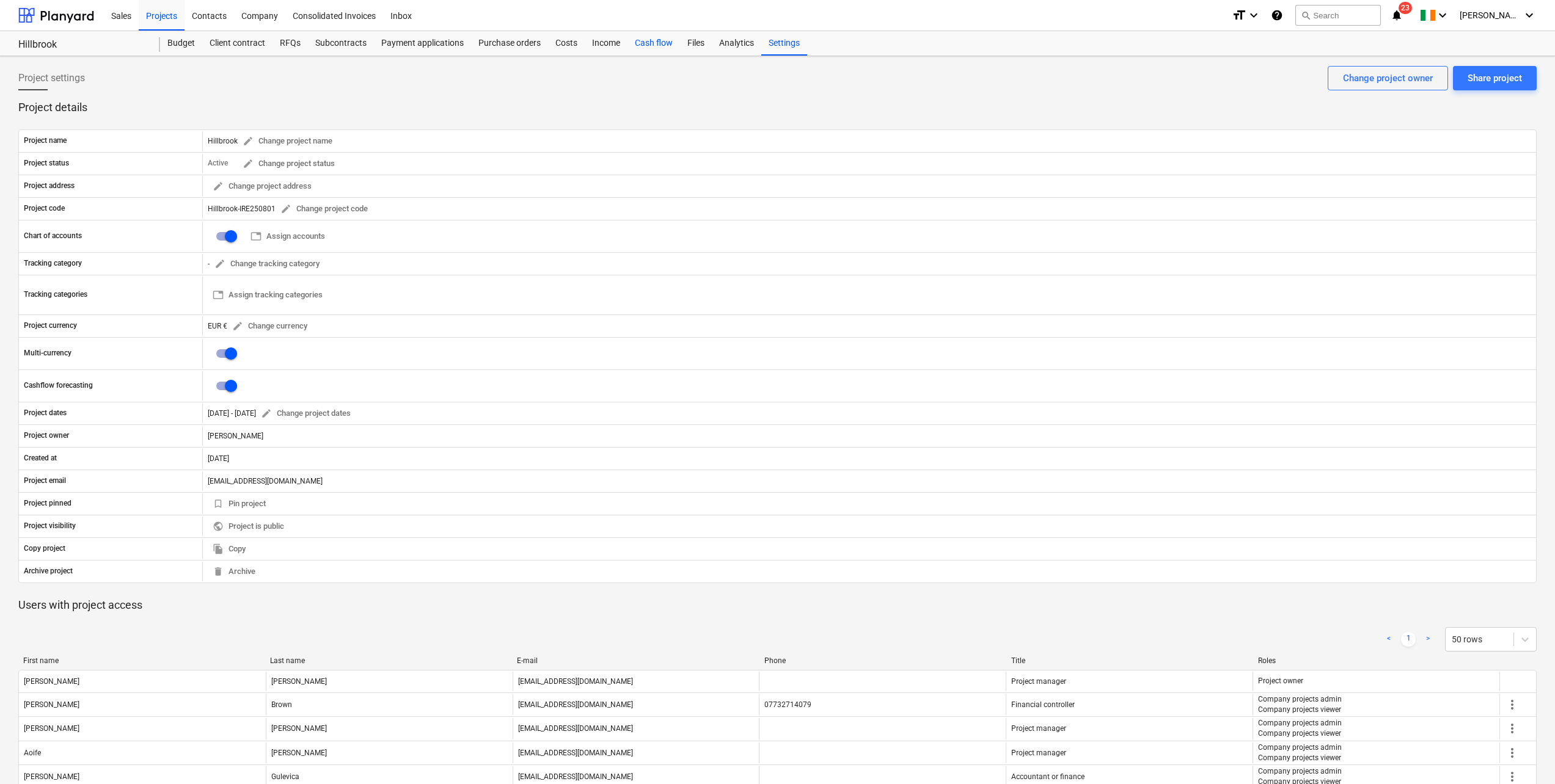
click at [651, 40] on div "Cash flow" at bounding box center [653, 44] width 52 height 25
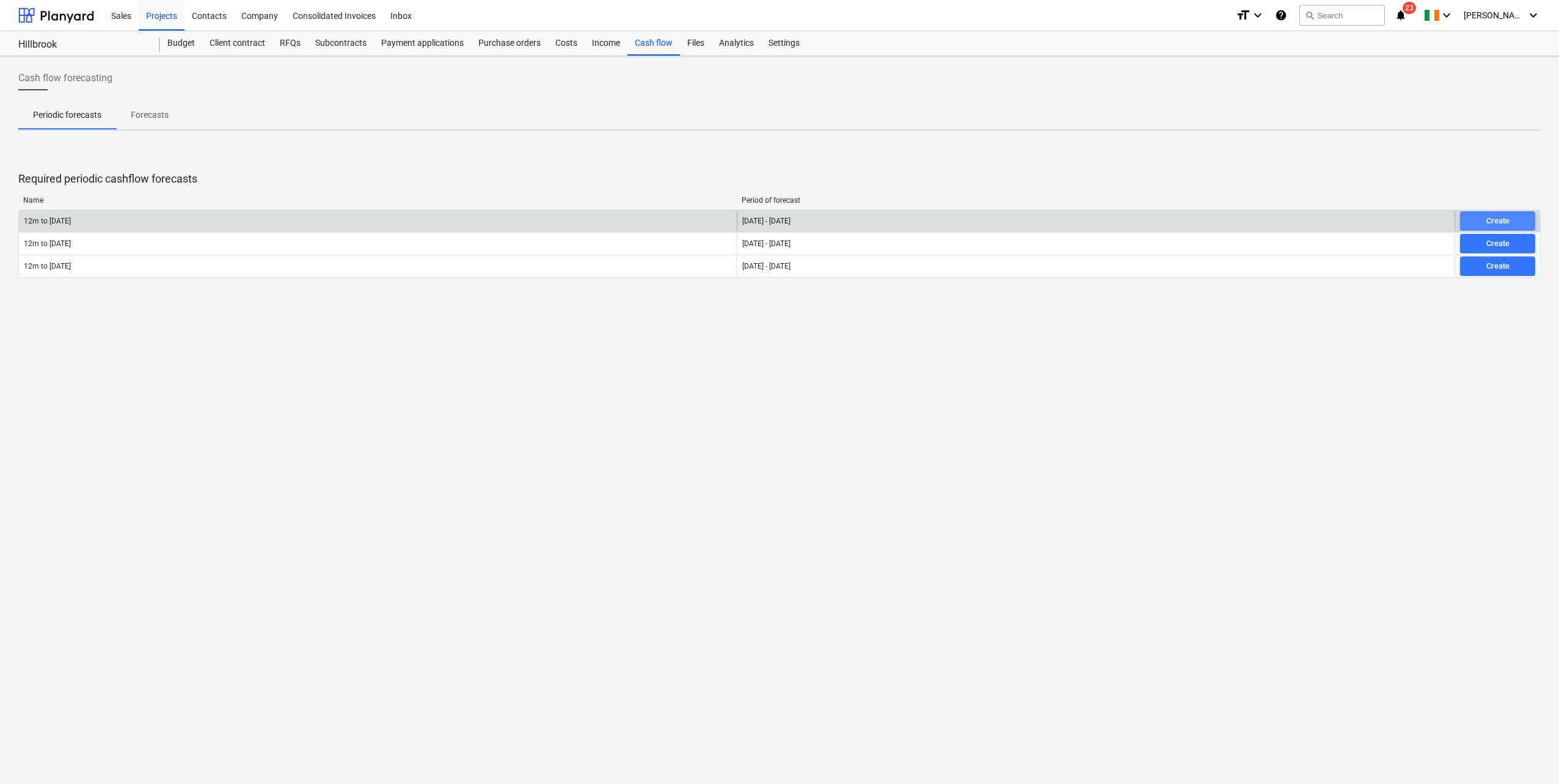
click at [1499, 221] on div "Create" at bounding box center [1498, 221] width 23 height 14
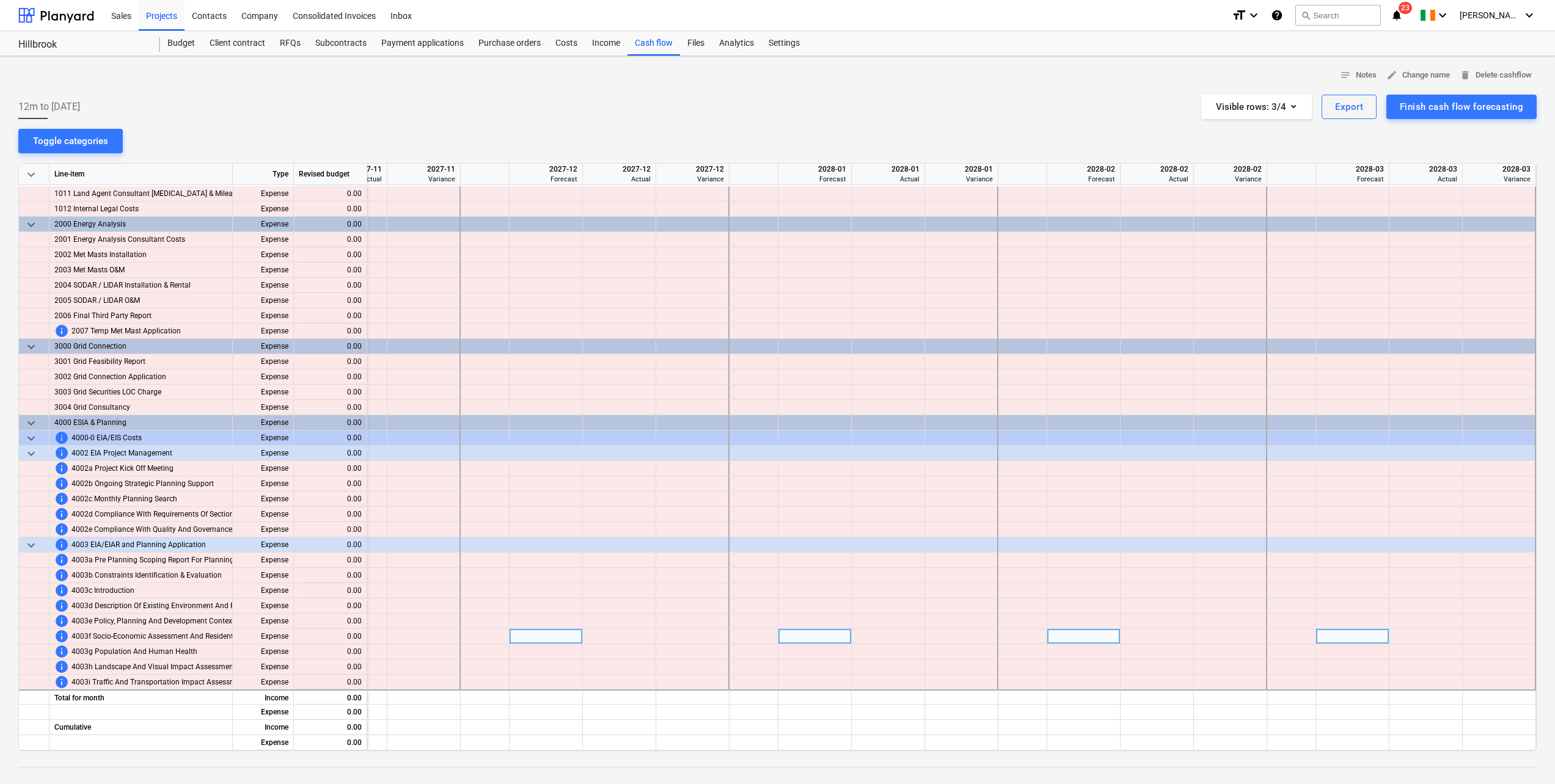
scroll to position [0, 2061]
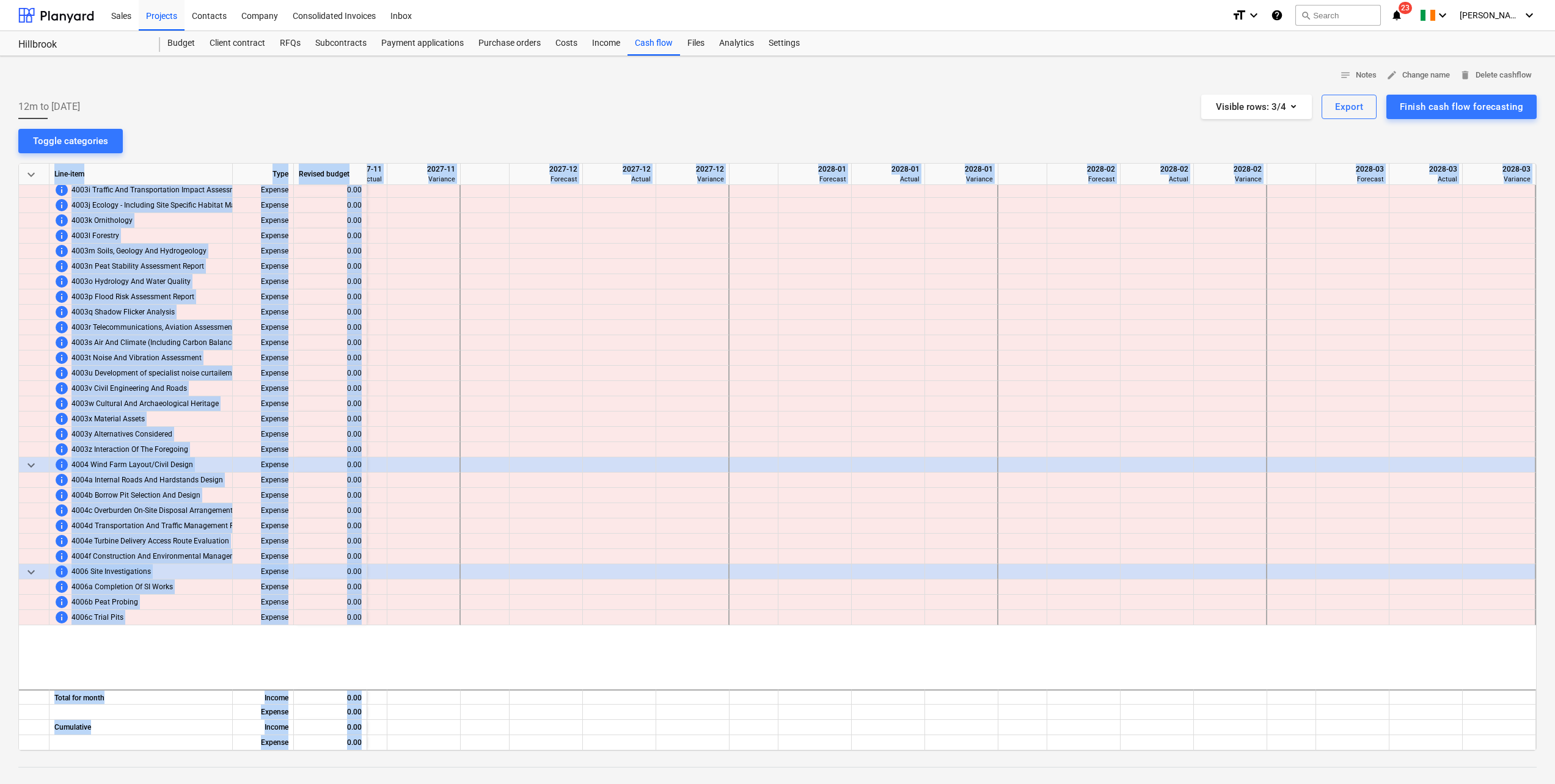
drag, startPoint x: 905, startPoint y: 744, endPoint x: 683, endPoint y: 751, distance: 222.1
click at [683, 751] on div "keyboard_arrow_down Line-item Type Revised budget 2027-11 Forecast 2027-11 Actu…" at bounding box center [778, 457] width 1518 height 588
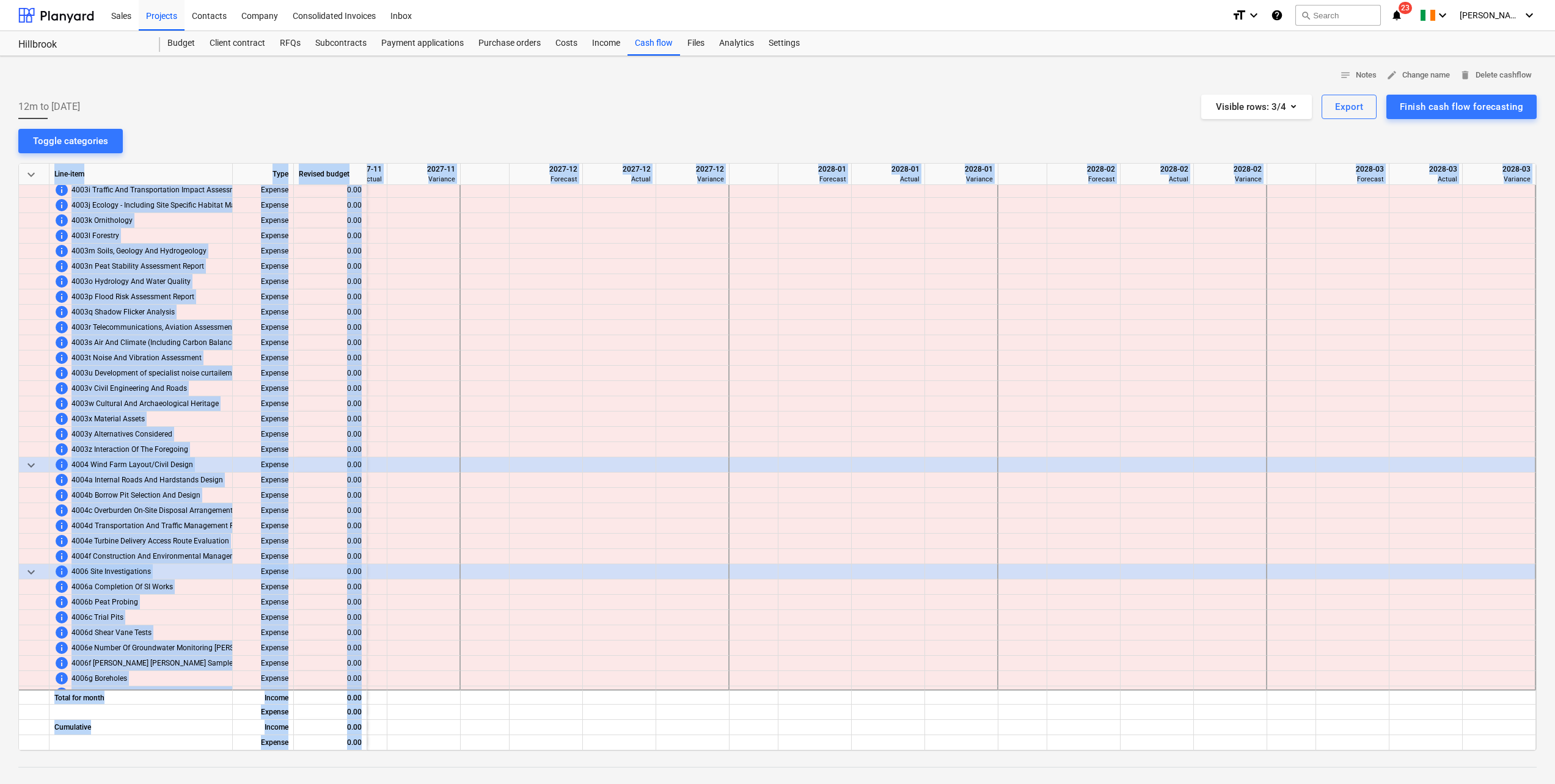
scroll to position [706, 2061]
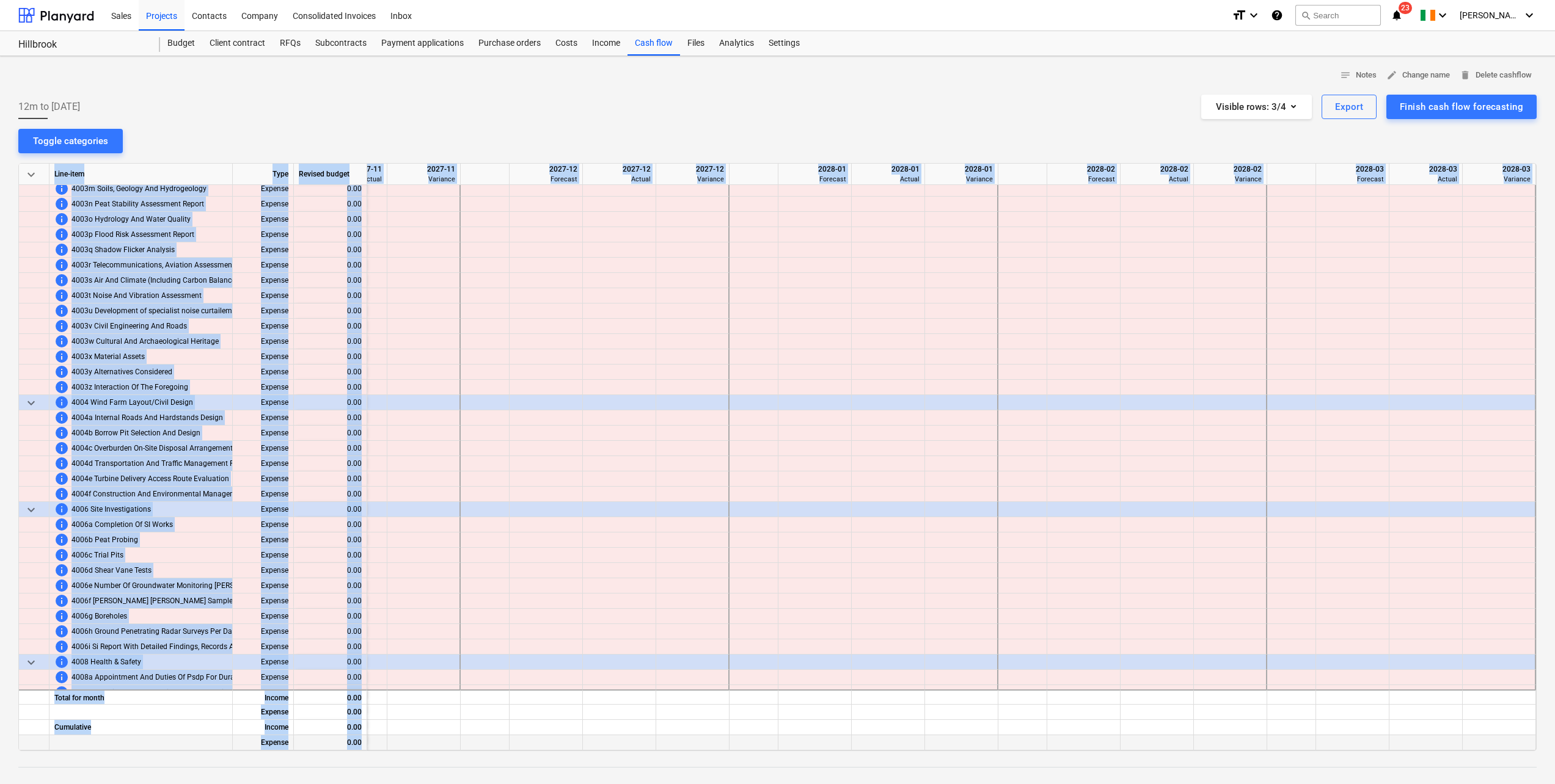
click at [915, 745] on div at bounding box center [888, 743] width 73 height 15
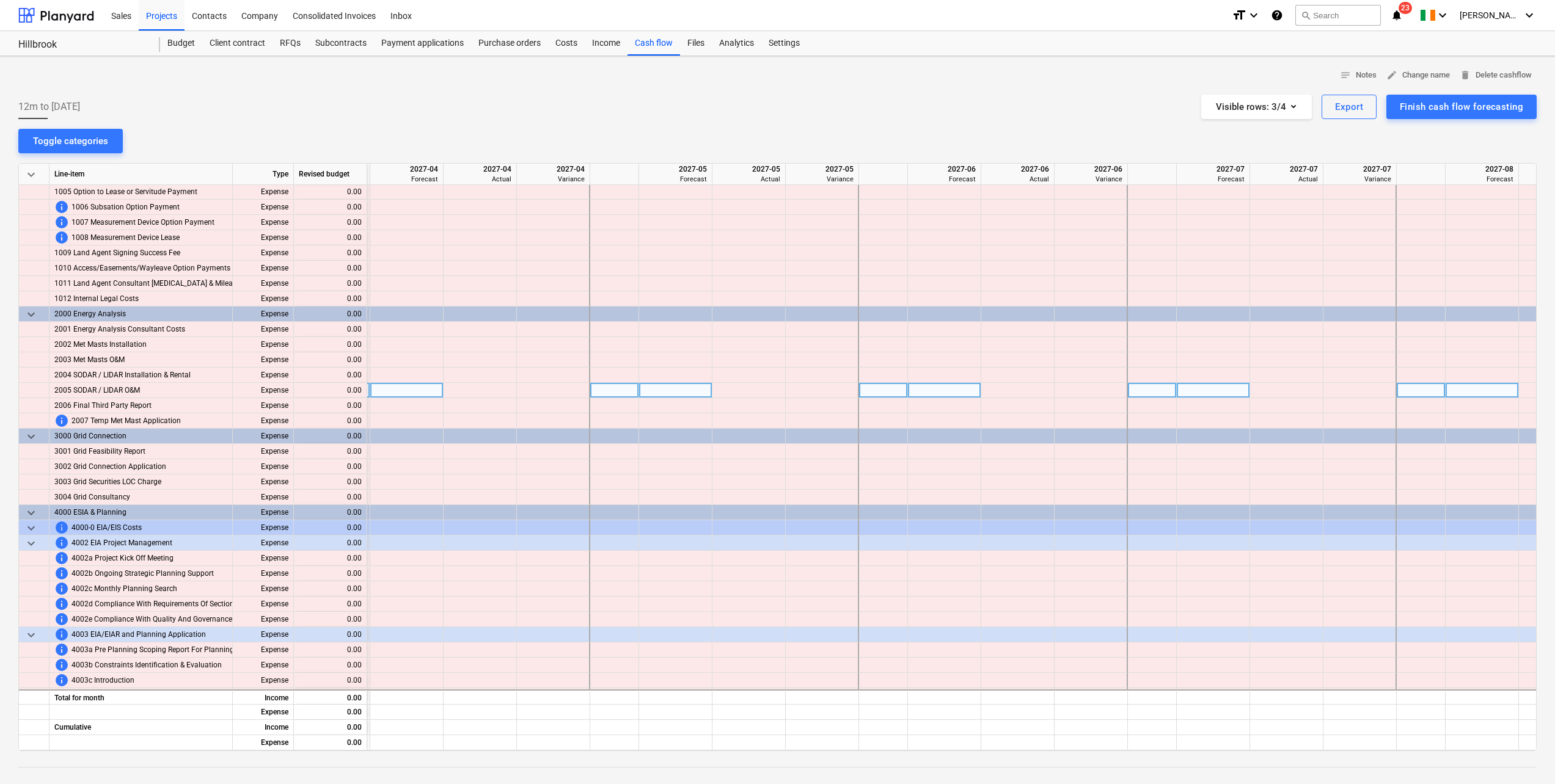
scroll to position [0, 46]
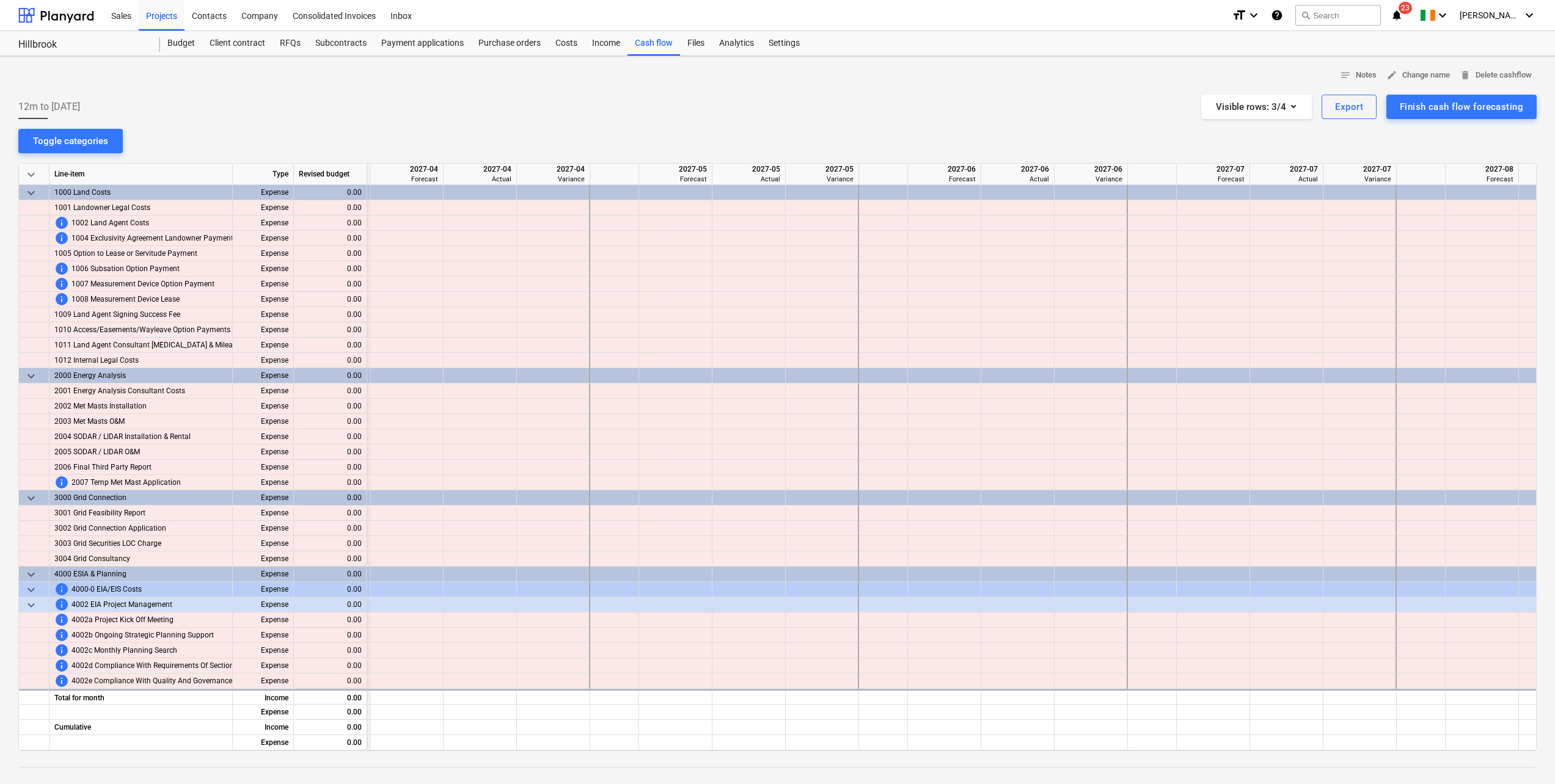
click at [540, 95] on div "12m to [DATE] Visible rows : 3/4 Export Finish cash flow forecasting" at bounding box center [778, 107] width 1518 height 25
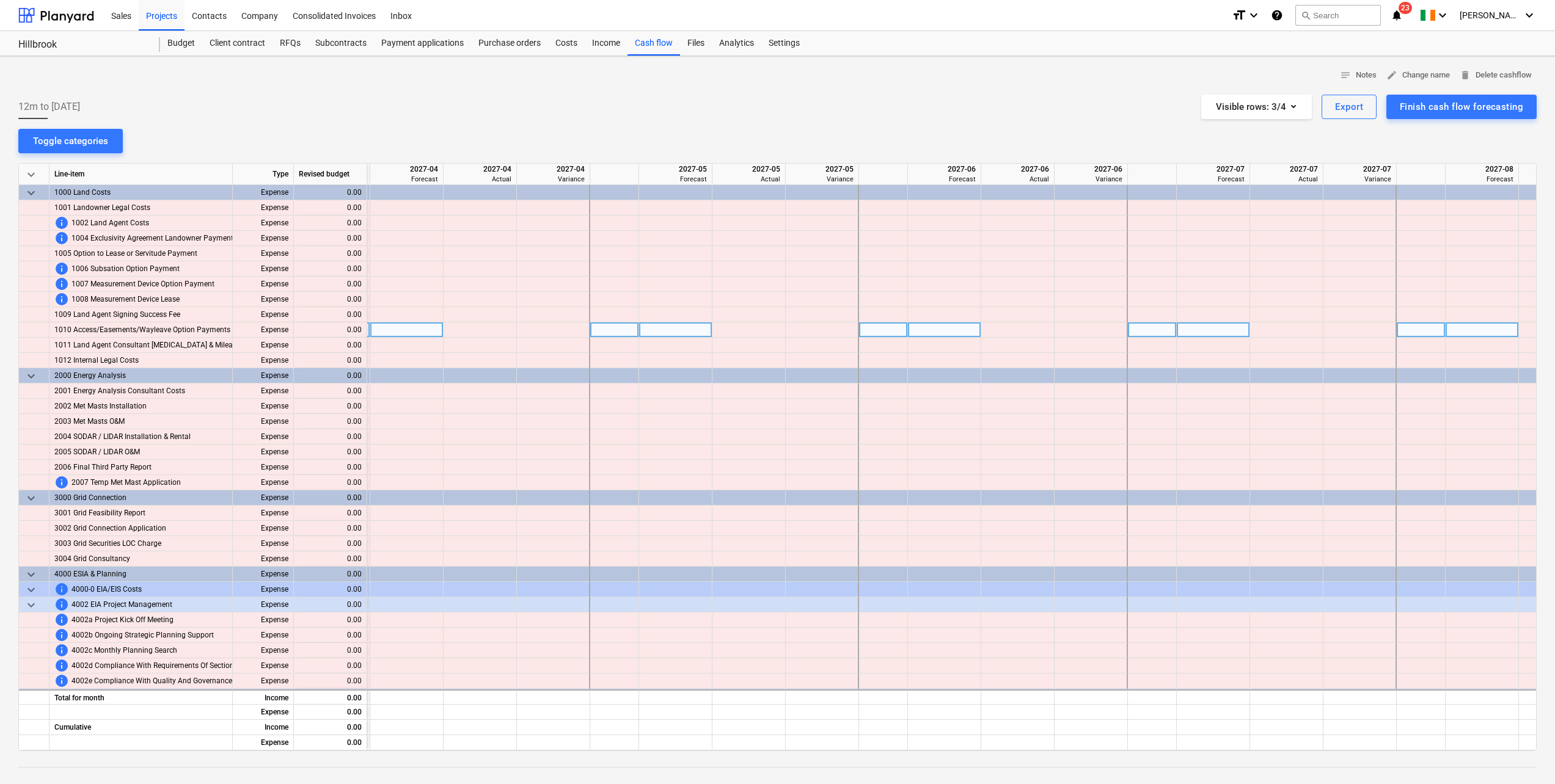
click at [460, 327] on div at bounding box center [480, 330] width 73 height 15
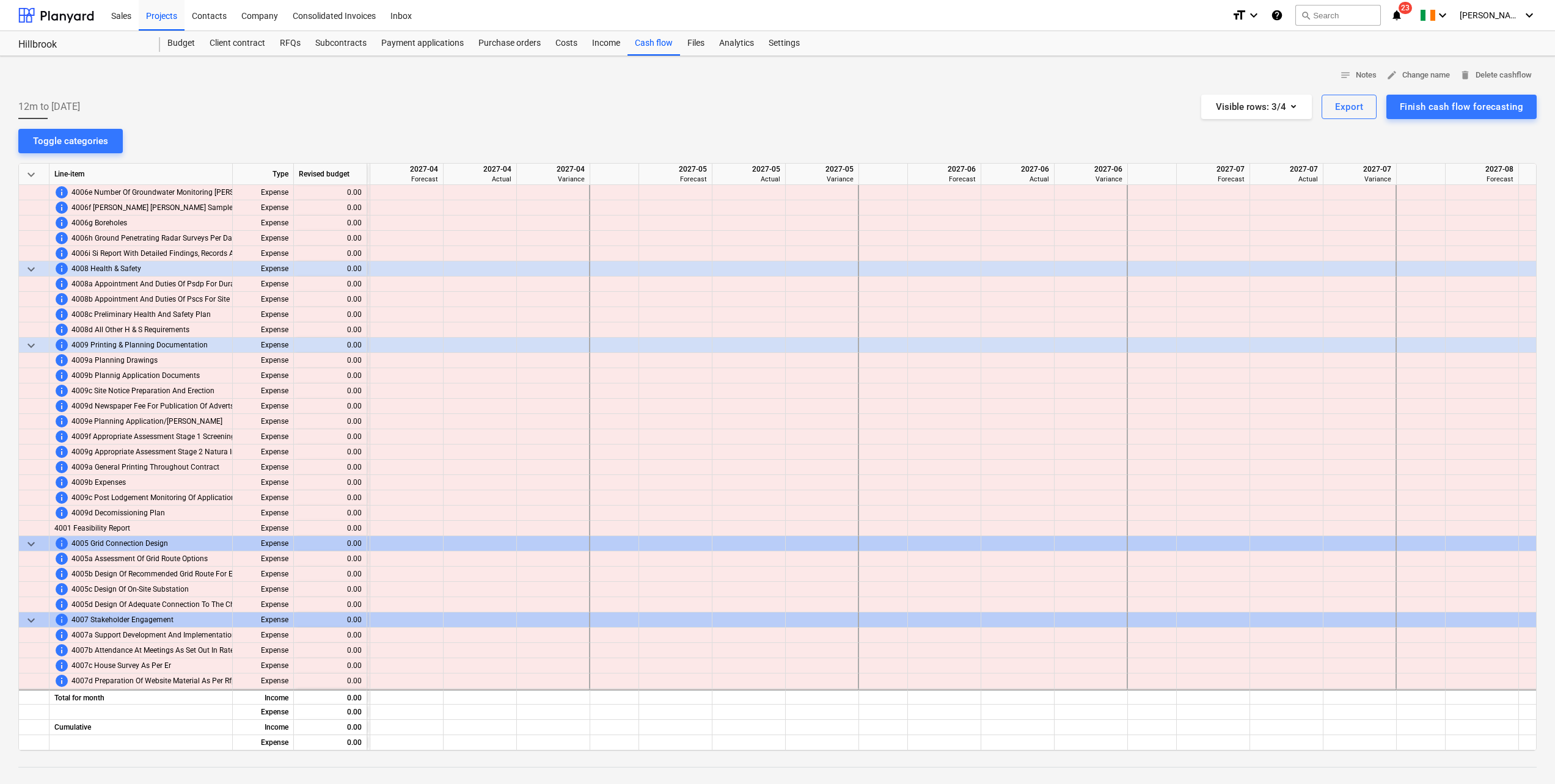
scroll to position [1099, 0]
click at [175, 20] on div "Projects" at bounding box center [162, 15] width 46 height 31
